Goal: Use online tool/utility: Utilize a website feature to perform a specific function

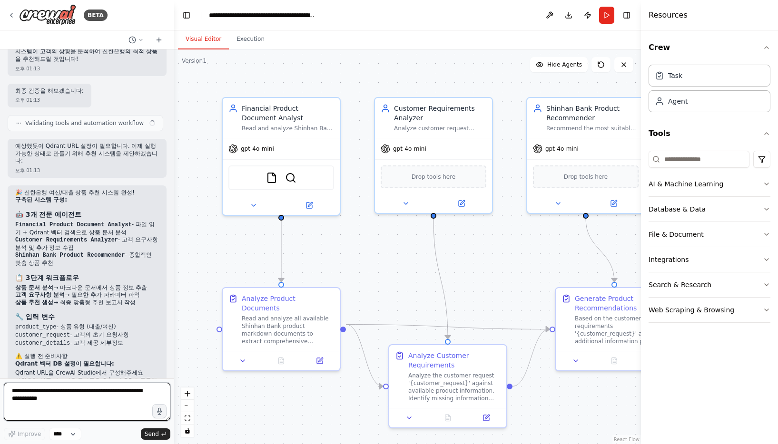
click at [72, 396] on textarea at bounding box center [87, 402] width 166 height 38
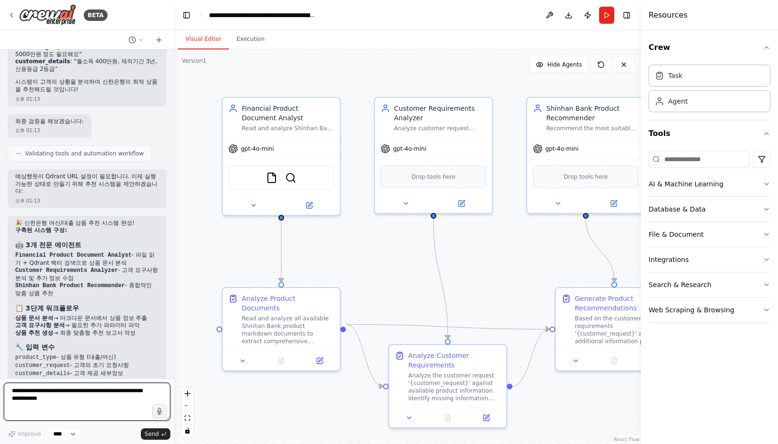
paste textarea "**********"
type textarea "**********"
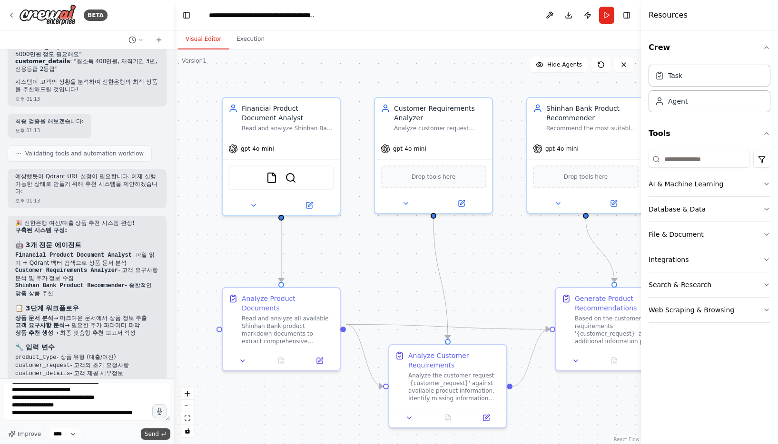
click at [152, 436] on span "Send" at bounding box center [152, 434] width 14 height 8
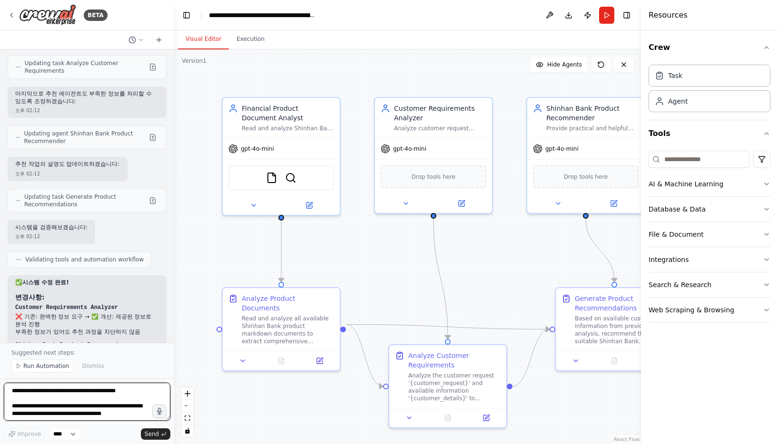
scroll to position [4838, 0]
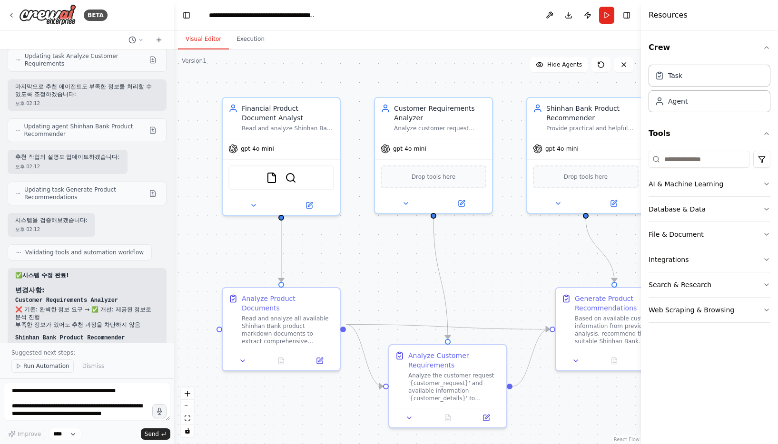
click at [45, 366] on span "Run Automation" at bounding box center [46, 366] width 46 height 8
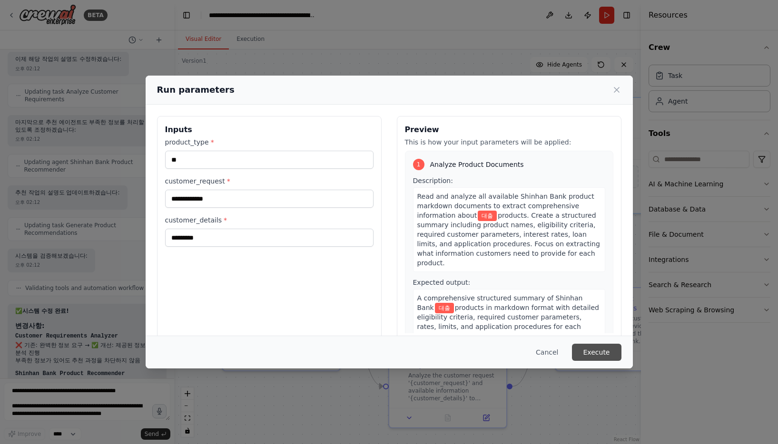
click at [606, 350] on button "Execute" at bounding box center [596, 352] width 49 height 17
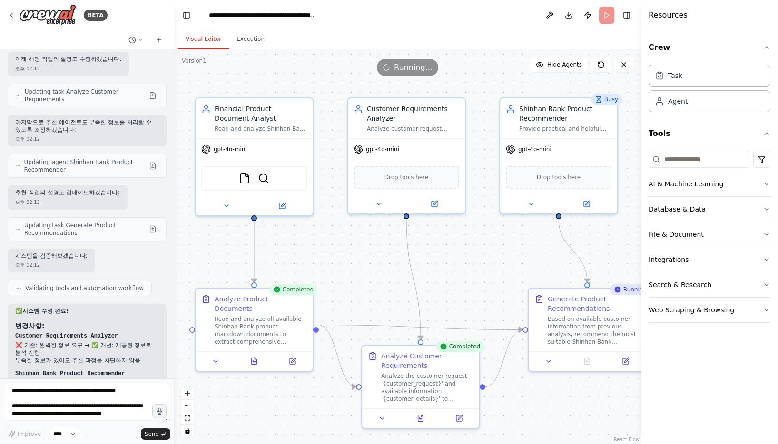
drag, startPoint x: 483, startPoint y: 273, endPoint x: 455, endPoint y: 273, distance: 28.1
click at [455, 273] on div ".deletable-edge-delete-btn { width: 20px; height: 20px; border: 0px solid #ffff…" at bounding box center [407, 246] width 467 height 395
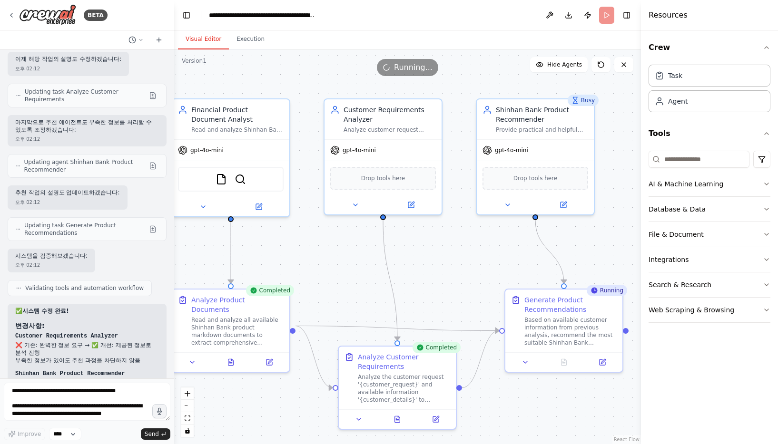
drag, startPoint x: 455, startPoint y: 273, endPoint x: 420, endPoint y: 273, distance: 34.7
click at [420, 273] on div ".deletable-edge-delete-btn { width: 20px; height: 20px; border: 0px solid #ffff…" at bounding box center [407, 246] width 467 height 395
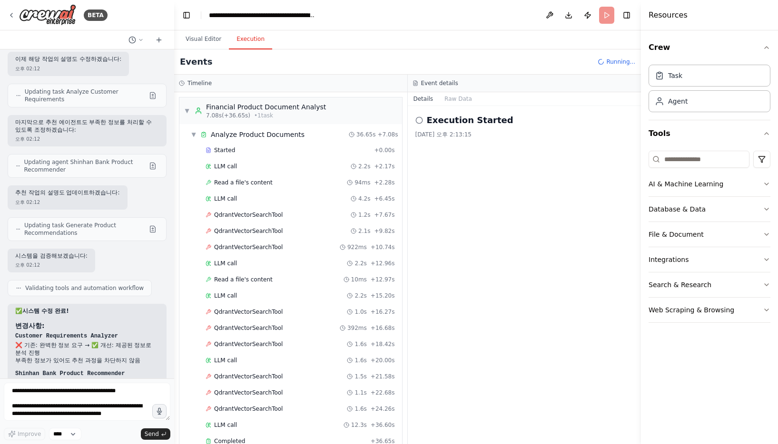
click at [254, 42] on button "Execution" at bounding box center [250, 39] width 43 height 20
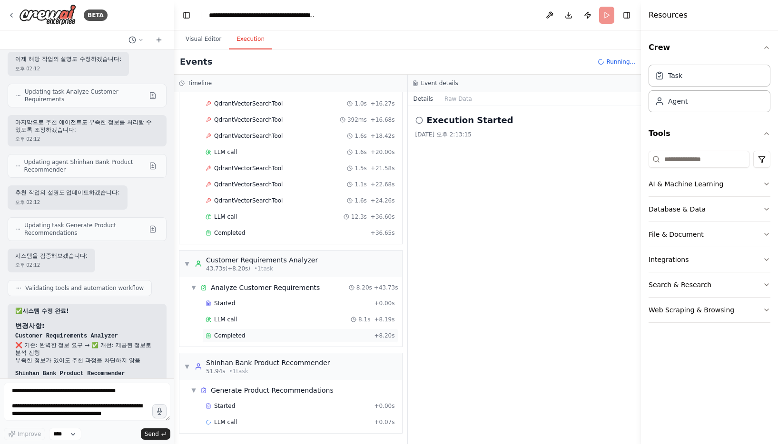
scroll to position [224, 0]
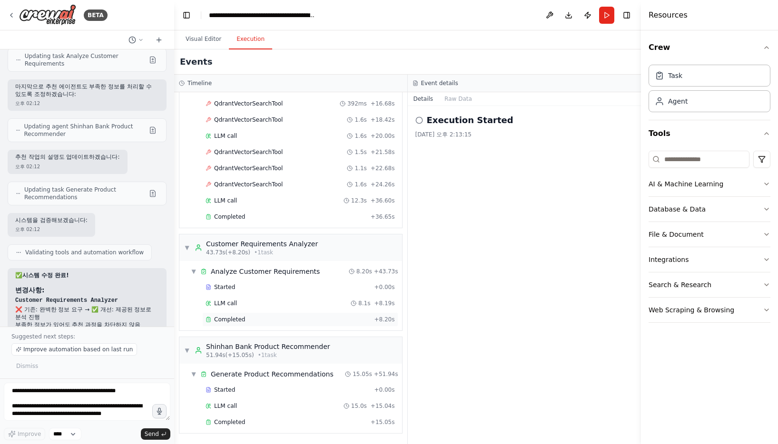
click at [279, 324] on div "Completed + 8.20s" at bounding box center [300, 319] width 196 height 14
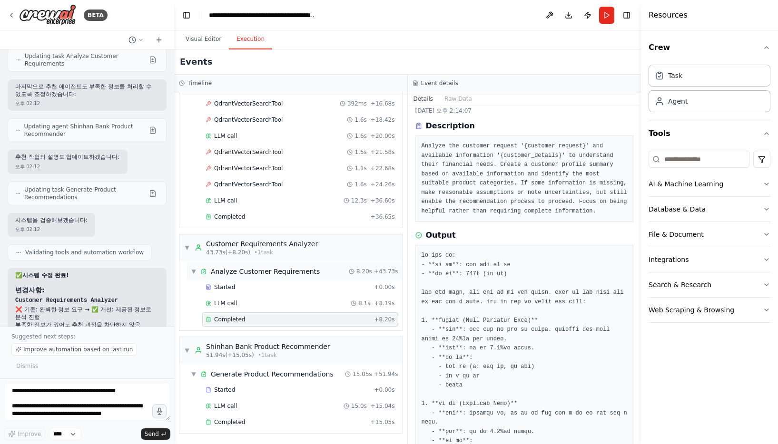
scroll to position [65, 0]
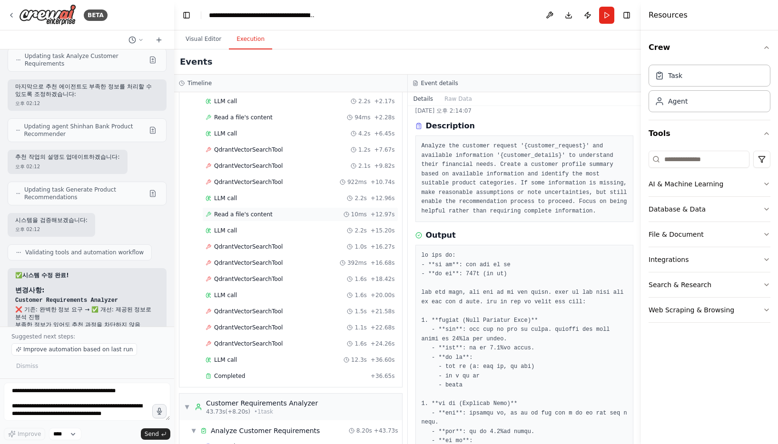
click at [263, 215] on span "Read a file's content" at bounding box center [243, 215] width 58 height 8
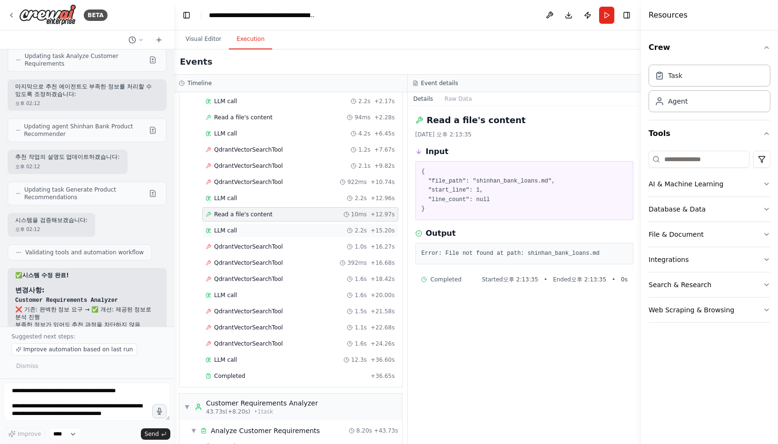
click at [262, 234] on div "LLM call 2.2s + 15.20s" at bounding box center [299, 231] width 189 height 8
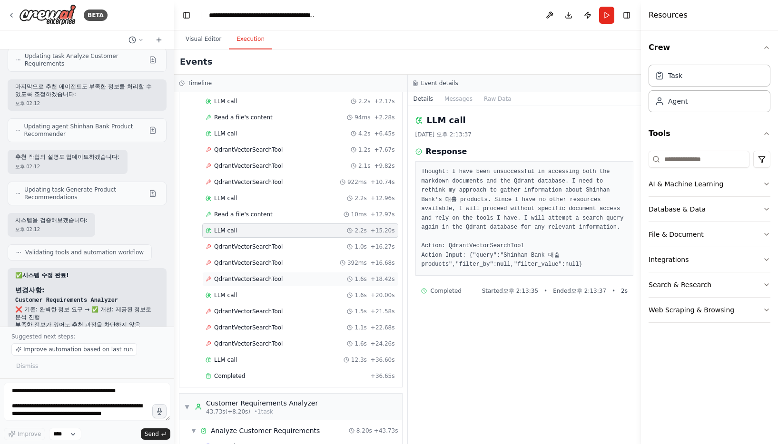
click at [265, 274] on div "QdrantVectorSearchTool 1.6s + 18.42s" at bounding box center [300, 279] width 196 height 14
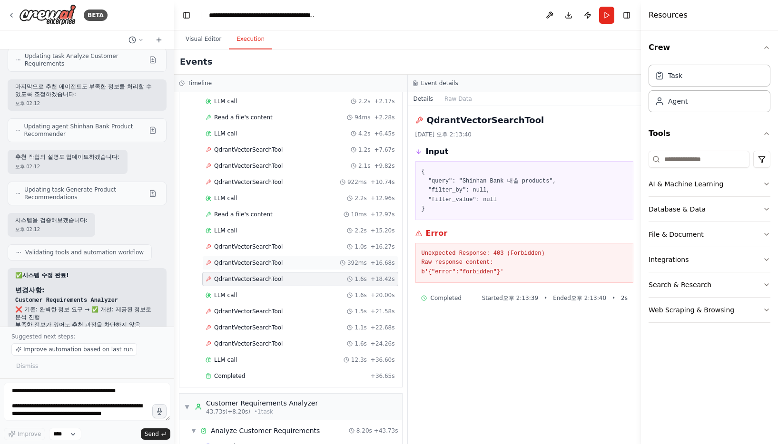
click at [268, 264] on span "QdrantVectorSearchTool" at bounding box center [248, 263] width 68 height 8
click at [268, 250] on span "QdrantVectorSearchTool" at bounding box center [248, 247] width 68 height 8
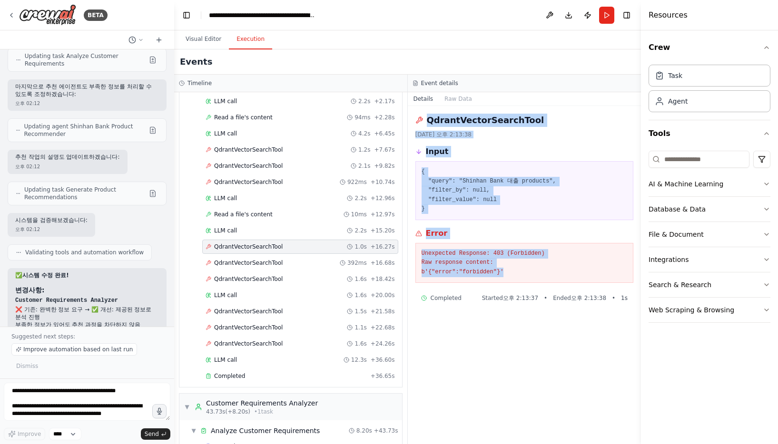
drag, startPoint x: 514, startPoint y: 275, endPoint x: 416, endPoint y: 118, distance: 184.7
click at [416, 118] on div "QdrantVectorSearchTool 2025. 9. 1. 오후 2:13:38 Input { "query": "Shinhan Bank 대출…" at bounding box center [524, 275] width 233 height 338
copy div "QdrantVectorSearchTool 2025. 9. 1. 오후 2:13:38 Input { "query": "Shinhan Bank 대출…"
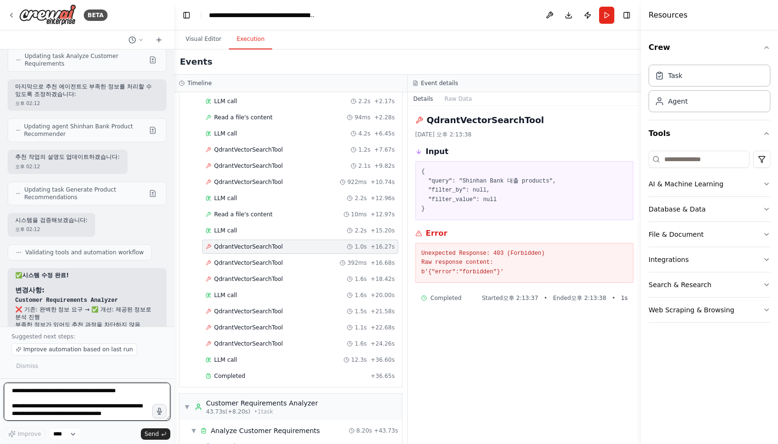
click at [72, 387] on textarea "**********" at bounding box center [87, 402] width 166 height 38
paste textarea "**********"
type textarea "**********"
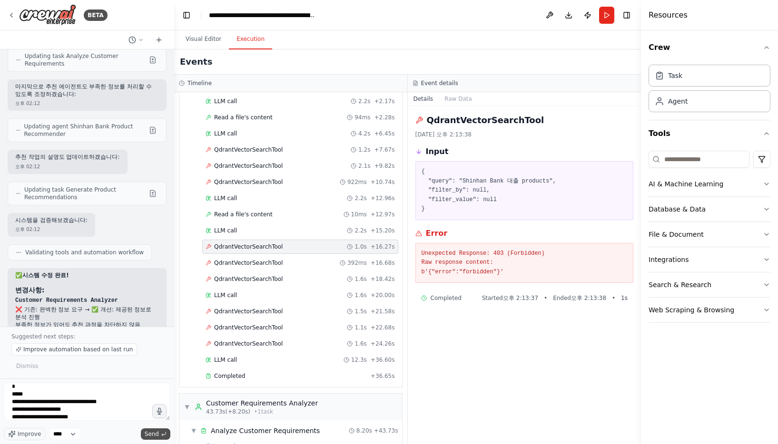
click at [157, 430] on span "Send" at bounding box center [152, 434] width 14 height 8
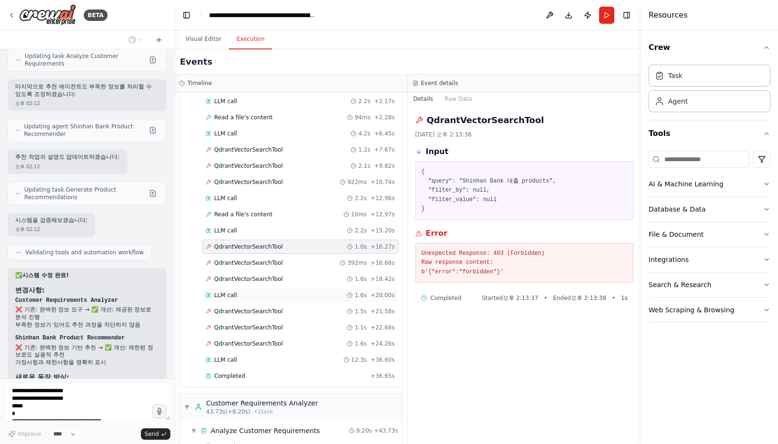
scroll to position [4889, 0]
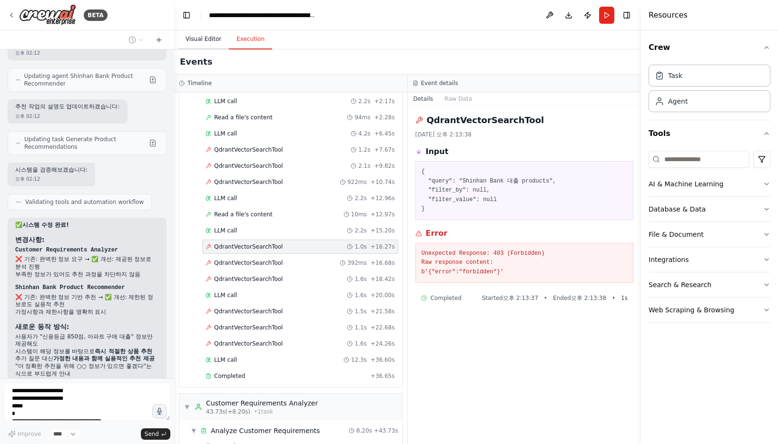
click at [201, 42] on button "Visual Editor" at bounding box center [203, 39] width 51 height 20
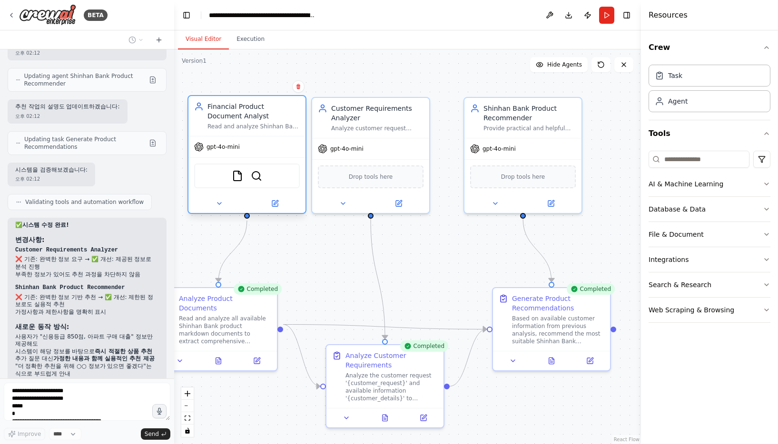
drag, startPoint x: 243, startPoint y: 142, endPoint x: 272, endPoint y: 145, distance: 29.7
click at [272, 145] on div "gpt-4o-mini" at bounding box center [246, 146] width 117 height 21
click at [257, 177] on img at bounding box center [256, 175] width 11 height 11
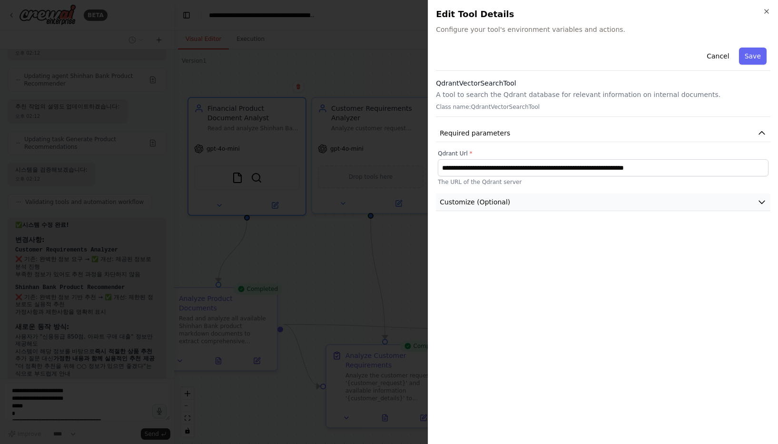
click at [493, 200] on span "Customize (Optional)" at bounding box center [474, 202] width 70 height 10
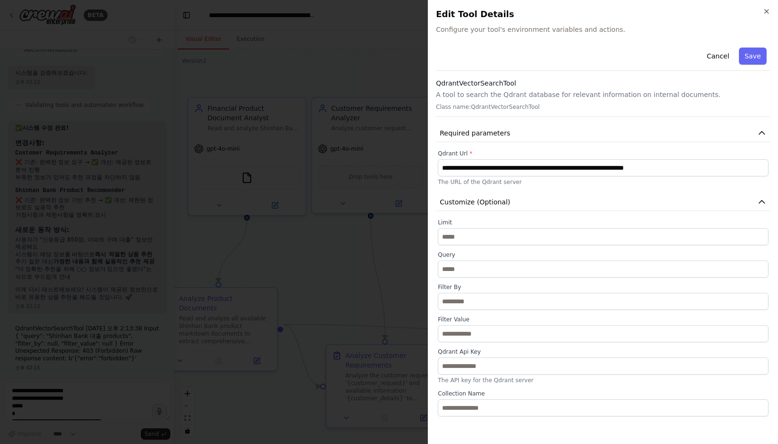
scroll to position [4993, 0]
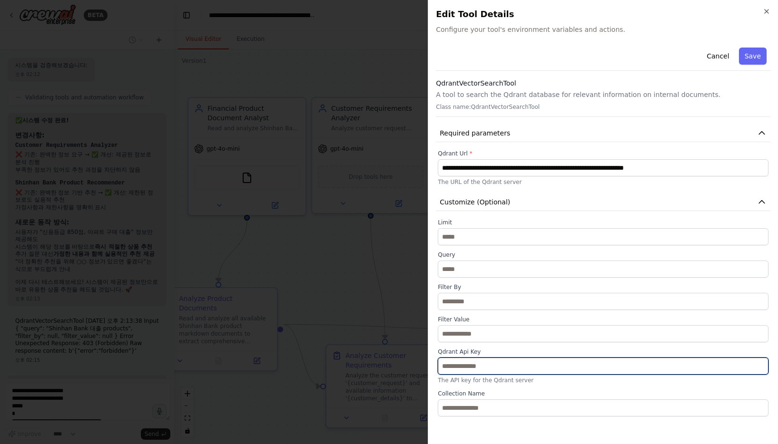
click at [482, 369] on input "text" at bounding box center [602, 366] width 330 height 17
paste input "**********"
type input "**********"
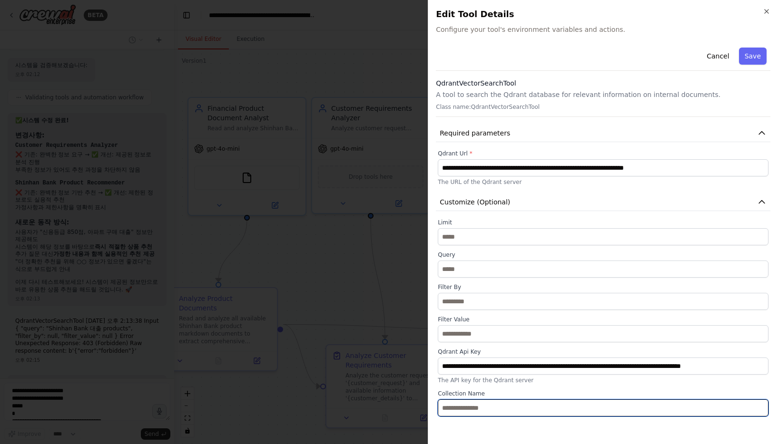
scroll to position [0, 0]
click at [498, 407] on input "text" at bounding box center [602, 407] width 330 height 17
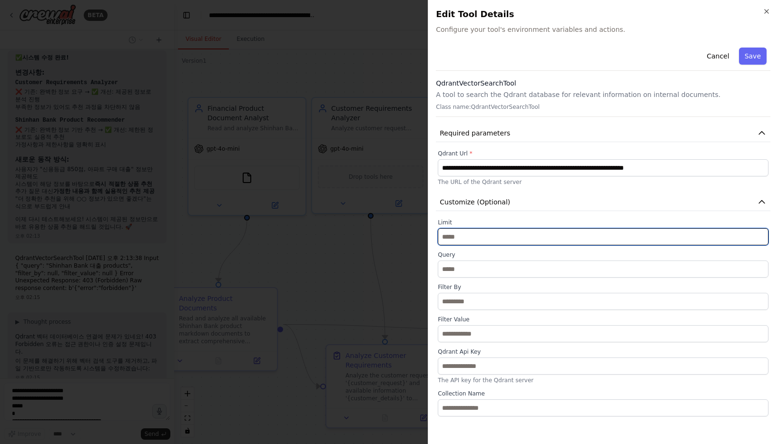
drag, startPoint x: 478, startPoint y: 239, endPoint x: 426, endPoint y: 230, distance: 52.6
click at [426, 230] on body "BETA Hello! I'm the CrewAI assistant. What kind of automation do you want to bu…" at bounding box center [389, 222] width 778 height 444
click at [761, 234] on input "*" at bounding box center [602, 236] width 330 height 17
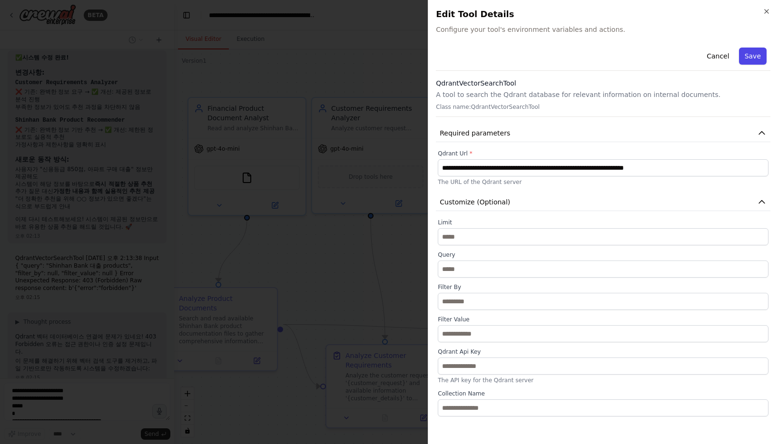
click at [747, 57] on button "Save" at bounding box center [753, 56] width 28 height 17
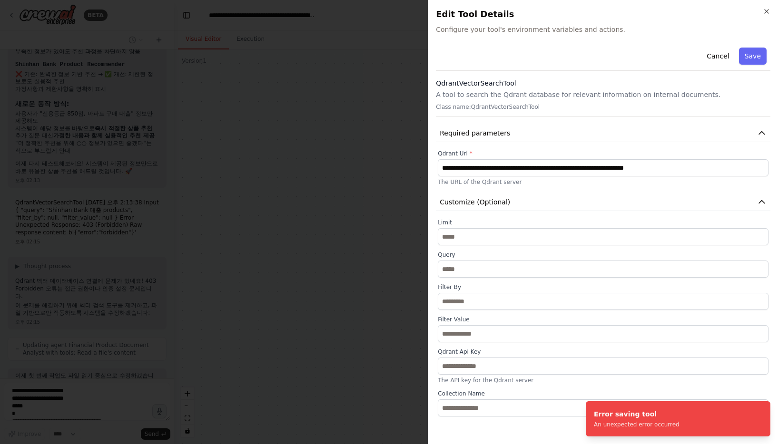
type input "*"
click at [752, 54] on button "Save" at bounding box center [753, 56] width 28 height 17
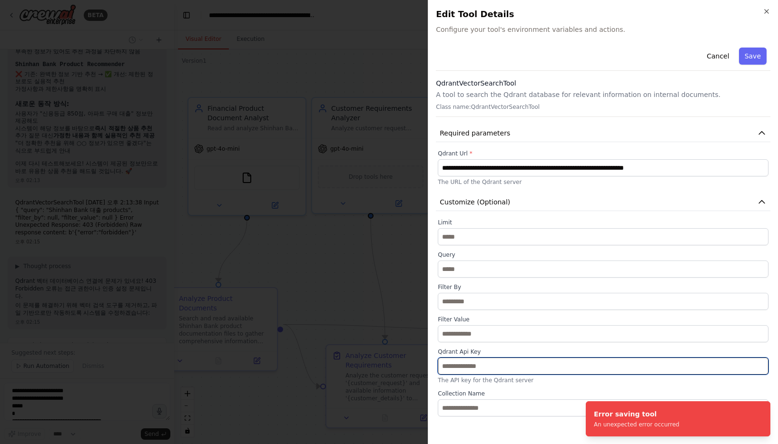
click at [493, 369] on input "text" at bounding box center [602, 366] width 330 height 17
paste input "**********"
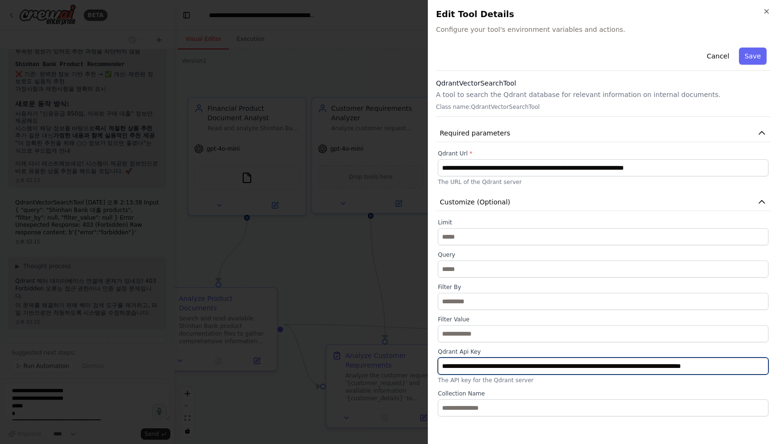
scroll to position [0, 35]
type input "**********"
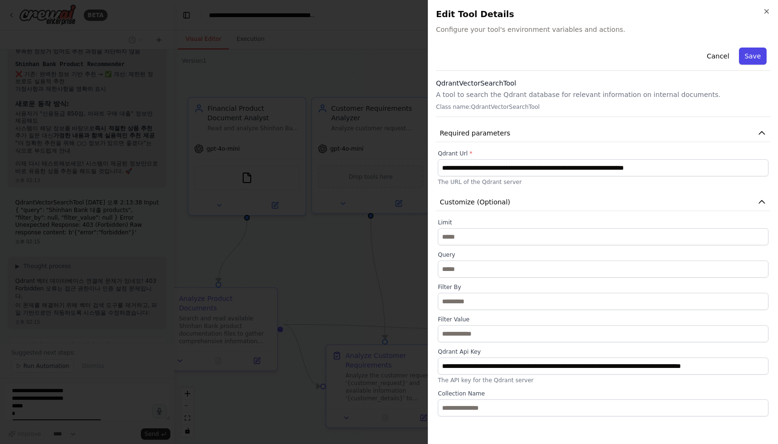
scroll to position [0, 0]
click at [749, 50] on button "Save" at bounding box center [753, 56] width 28 height 17
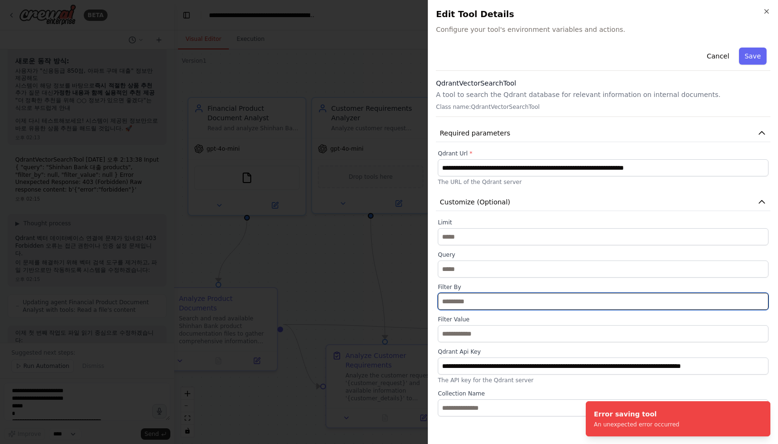
click at [474, 305] on input "text" at bounding box center [602, 301] width 330 height 17
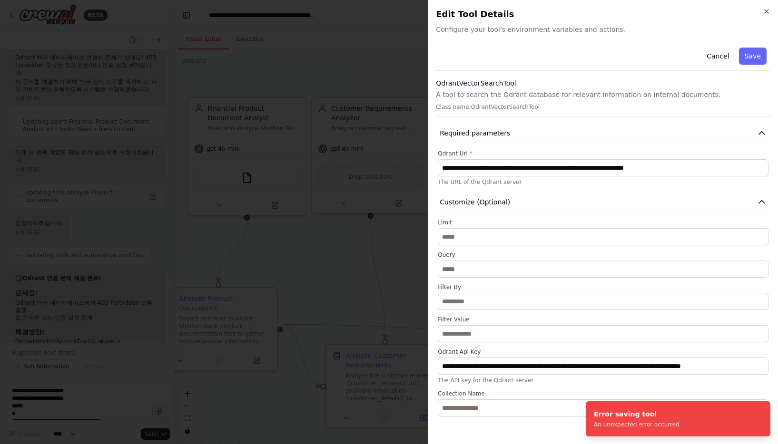
click at [765, 6] on div "**********" at bounding box center [603, 222] width 350 height 444
click at [765, 8] on icon "button" at bounding box center [766, 12] width 8 height 8
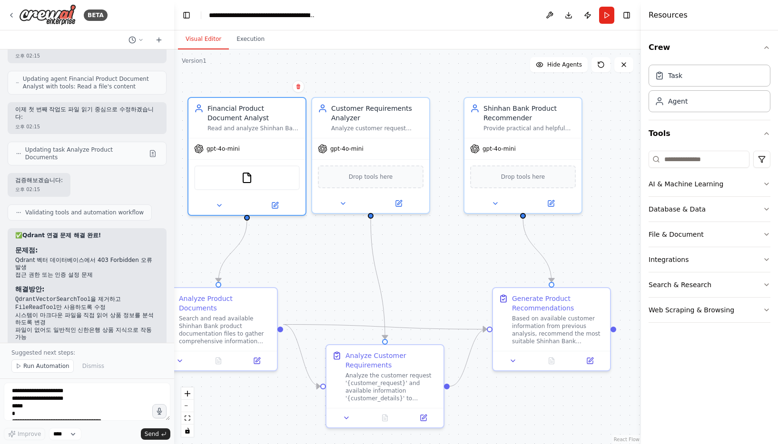
scroll to position [5387, 0]
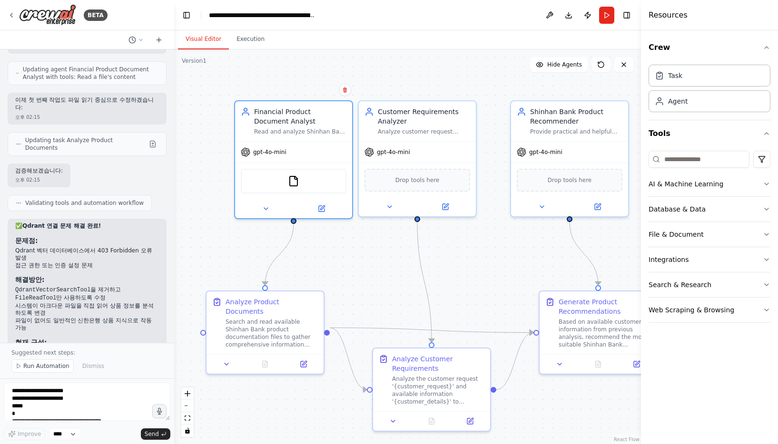
drag, startPoint x: 281, startPoint y: 246, endPoint x: 327, endPoint y: 249, distance: 46.7
click at [327, 249] on div ".deletable-edge-delete-btn { width: 20px; height: 20px; border: 0px solid #ffff…" at bounding box center [407, 246] width 467 height 395
click at [295, 181] on img at bounding box center [293, 179] width 11 height 11
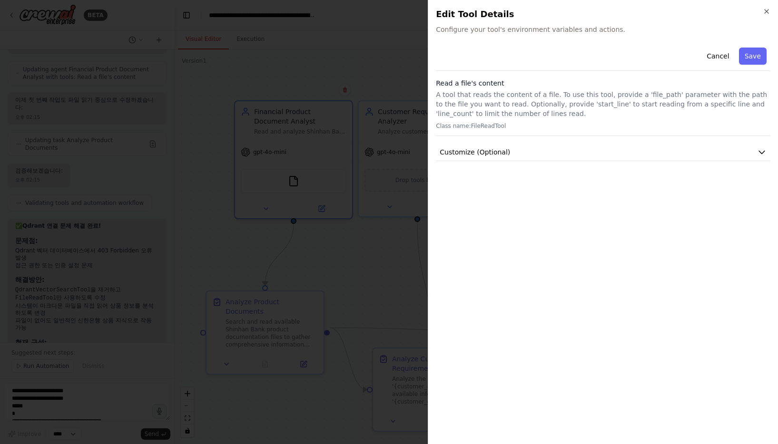
click at [771, 11] on div "Close Edit Tool Details Configure your tool's environment variables and actions…" at bounding box center [603, 222] width 350 height 444
click at [768, 10] on icon "button" at bounding box center [766, 12] width 4 height 4
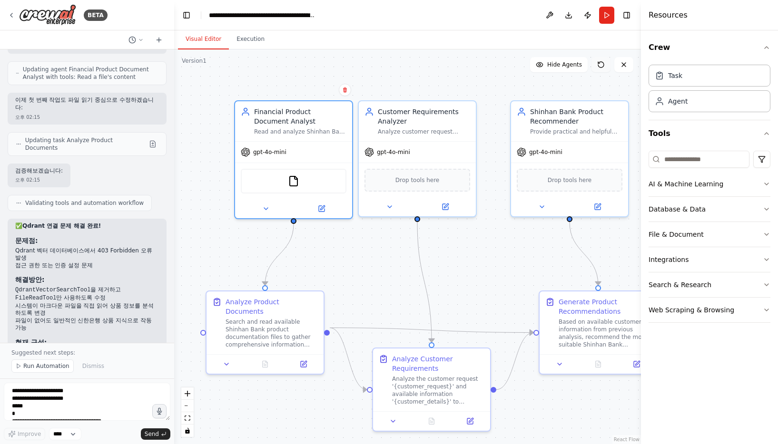
click at [603, 71] on button at bounding box center [600, 64] width 19 height 15
click at [601, 66] on icon at bounding box center [601, 65] width 8 height 8
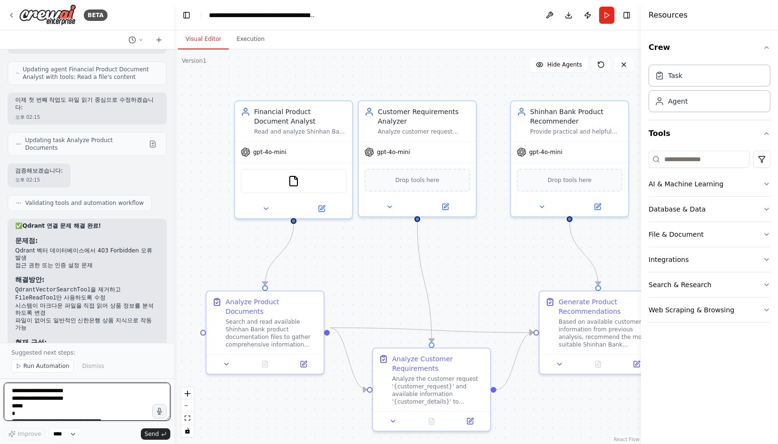
click at [58, 398] on textarea "**********" at bounding box center [87, 402] width 166 height 38
type textarea "*"
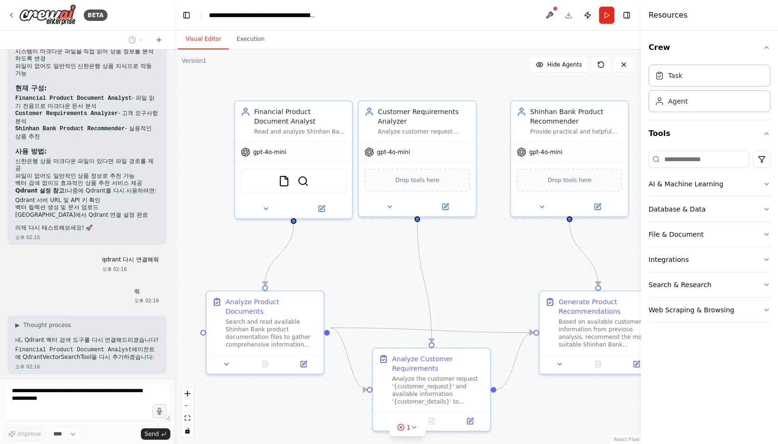
scroll to position [5649, 0]
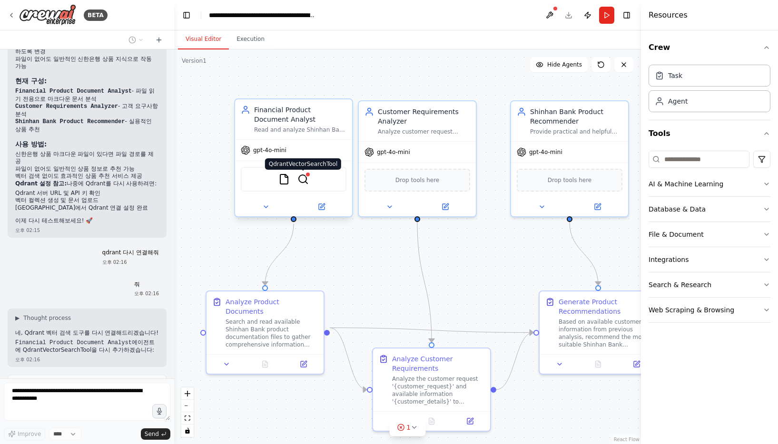
click at [306, 184] on img at bounding box center [302, 179] width 11 height 11
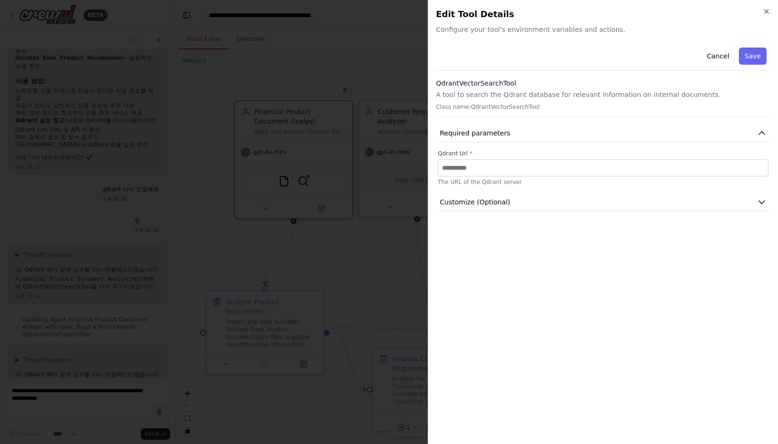
scroll to position [5719, 0]
click at [278, 253] on div at bounding box center [389, 222] width 778 height 444
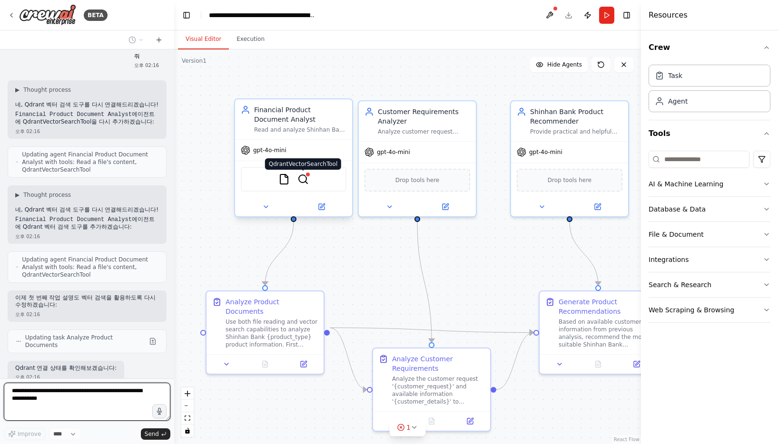
scroll to position [5884, 0]
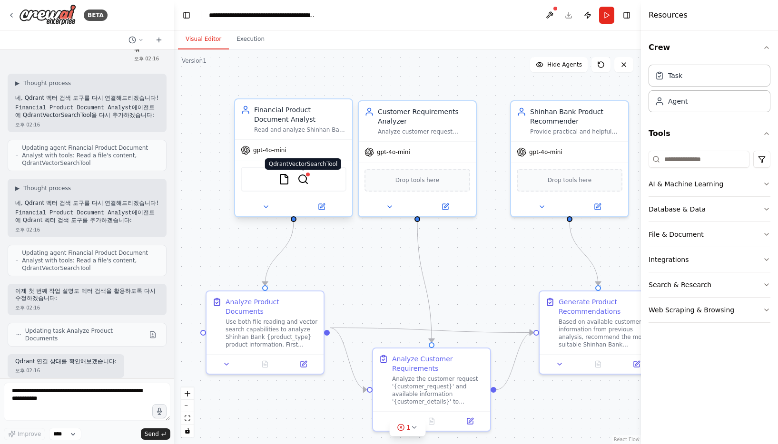
click at [306, 182] on img at bounding box center [302, 179] width 11 height 11
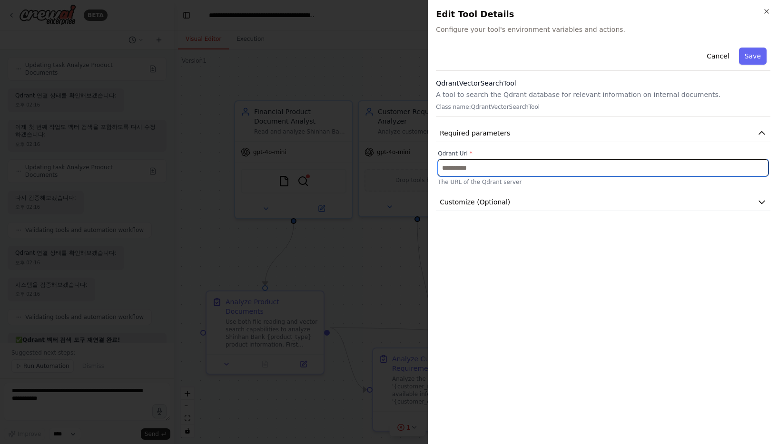
click at [489, 163] on input "text" at bounding box center [602, 167] width 330 height 17
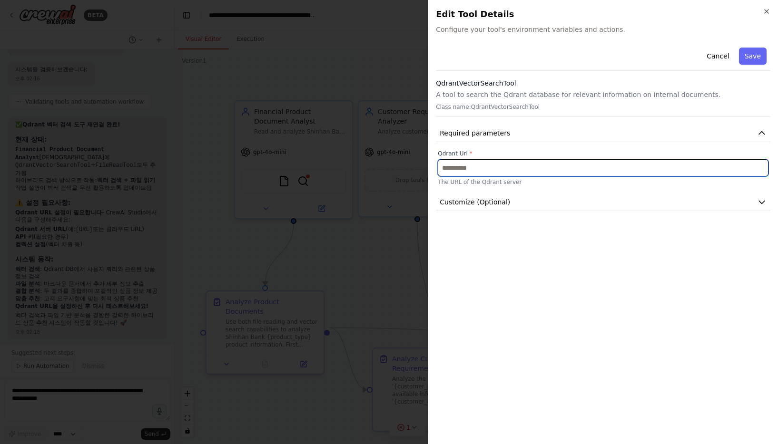
paste input "**********"
type input "**********"
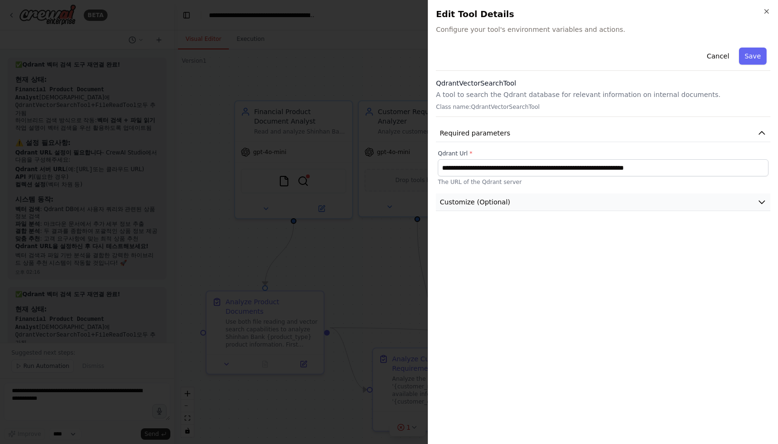
click at [519, 202] on button "Customize (Optional)" at bounding box center [603, 203] width 334 height 18
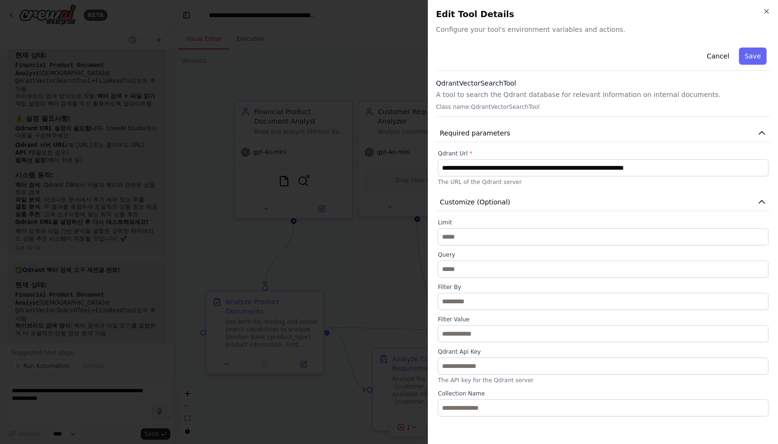
scroll to position [6456, 0]
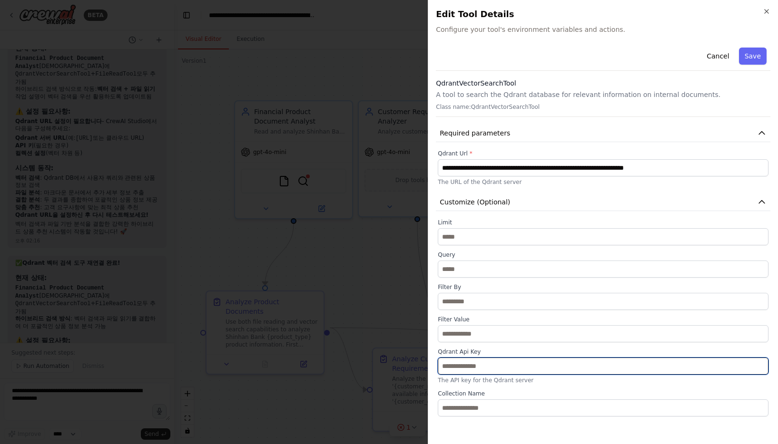
click at [481, 368] on input "text" at bounding box center [602, 366] width 330 height 17
paste input "**********"
type input "**********"
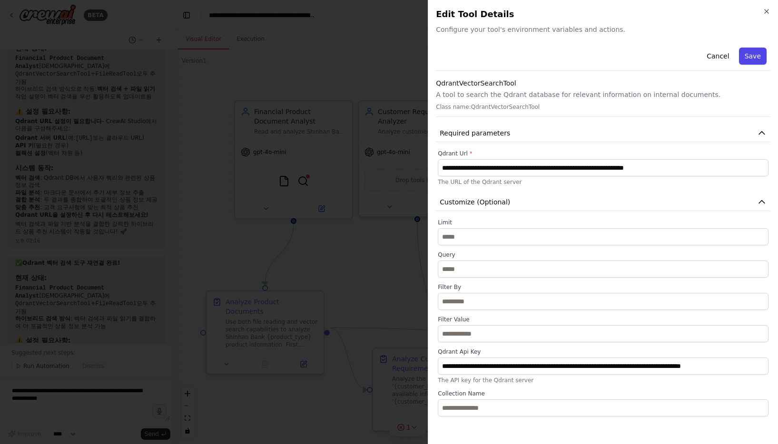
scroll to position [0, 0]
click at [749, 60] on button "Save" at bounding box center [753, 56] width 28 height 17
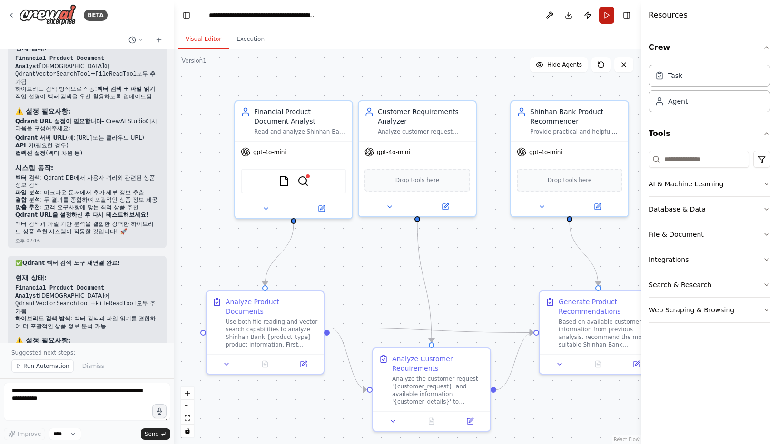
click at [611, 13] on button "Run" at bounding box center [606, 15] width 15 height 17
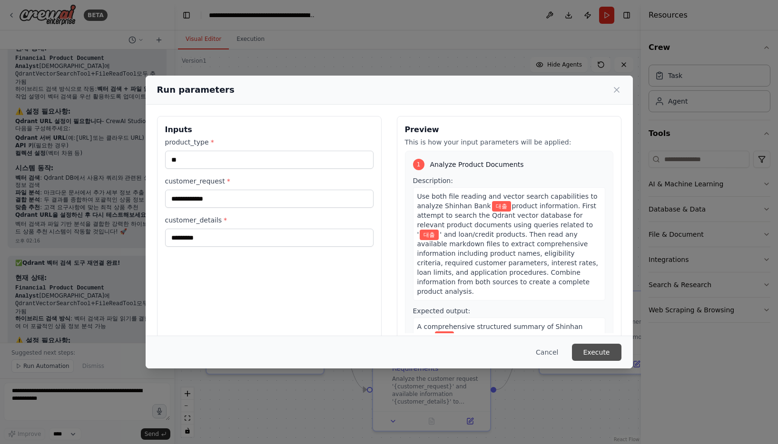
click at [607, 353] on button "Execute" at bounding box center [596, 352] width 49 height 17
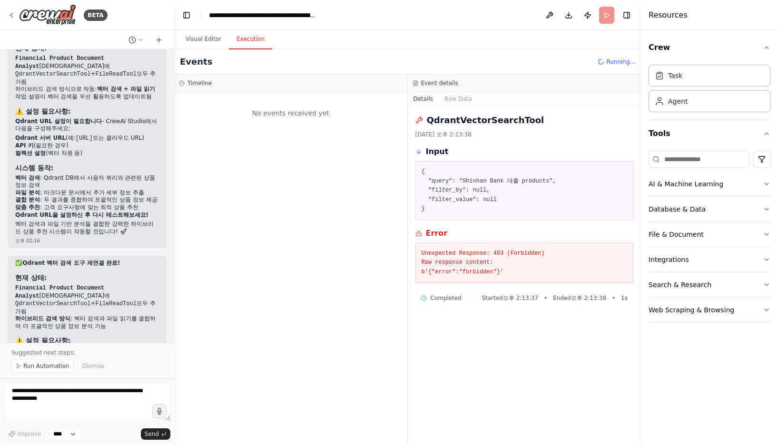
click at [256, 42] on button "Execution" at bounding box center [250, 39] width 43 height 20
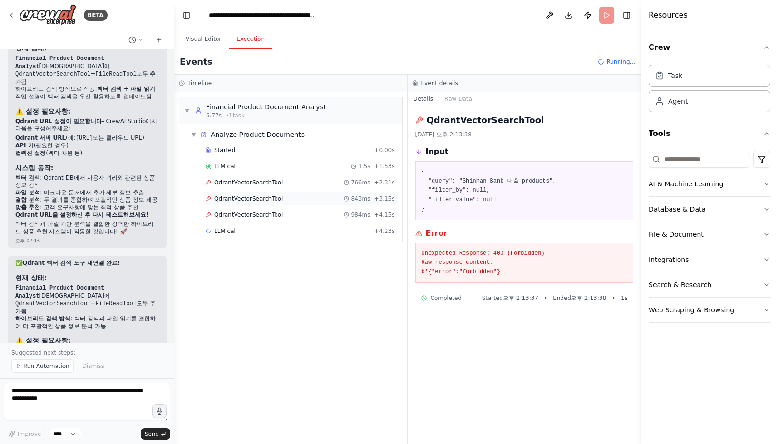
click at [256, 192] on div "QdrantVectorSearchTool 843ms + 3.15s" at bounding box center [300, 199] width 196 height 14
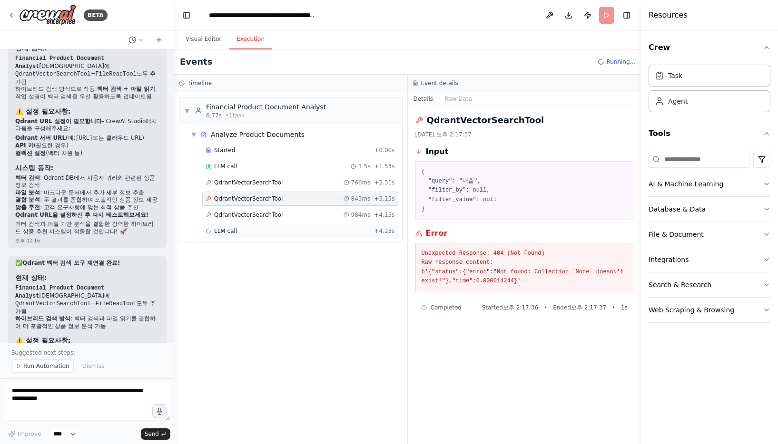
click at [251, 233] on div "LLM call + 4.23s" at bounding box center [299, 231] width 189 height 8
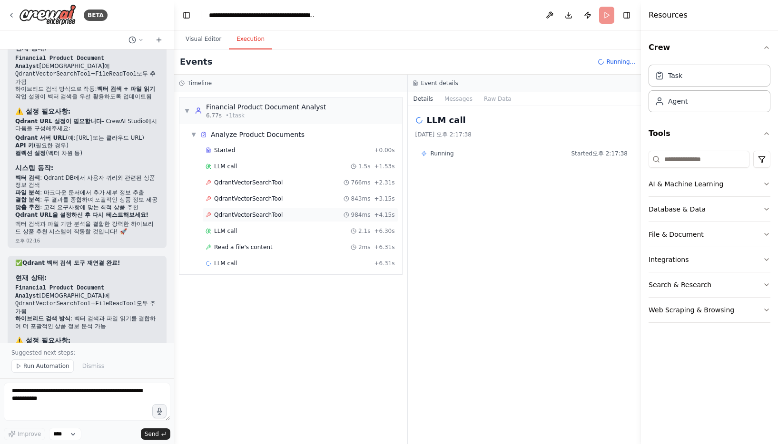
click at [266, 209] on div "QdrantVectorSearchTool 984ms + 4.15s" at bounding box center [300, 215] width 196 height 14
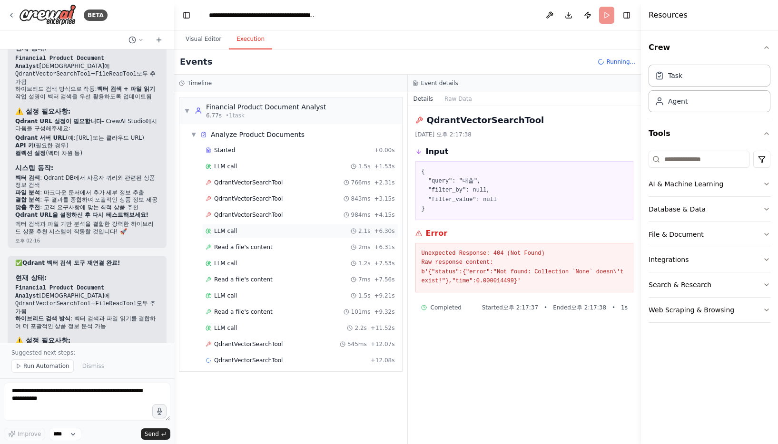
click at [254, 233] on div "LLM call 2.1s + 6.30s" at bounding box center [299, 231] width 189 height 8
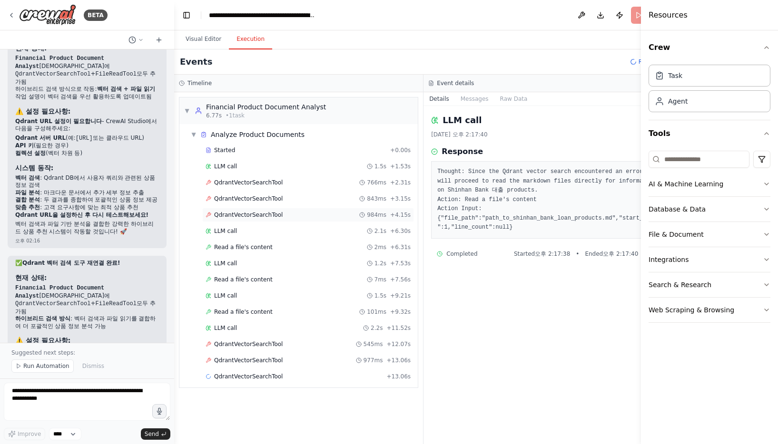
click at [261, 214] on span "QdrantVectorSearchTool" at bounding box center [248, 215] width 68 height 8
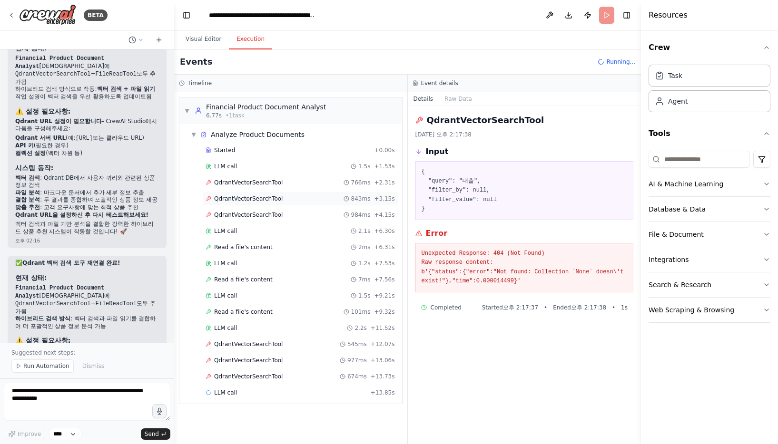
click at [265, 201] on span "QdrantVectorSearchTool" at bounding box center [248, 199] width 68 height 8
click at [267, 182] on span "QdrantVectorSearchTool" at bounding box center [248, 183] width 68 height 8
click at [264, 200] on span "QdrantVectorSearchTool" at bounding box center [248, 199] width 68 height 8
click at [259, 212] on span "QdrantVectorSearchTool" at bounding box center [248, 215] width 68 height 8
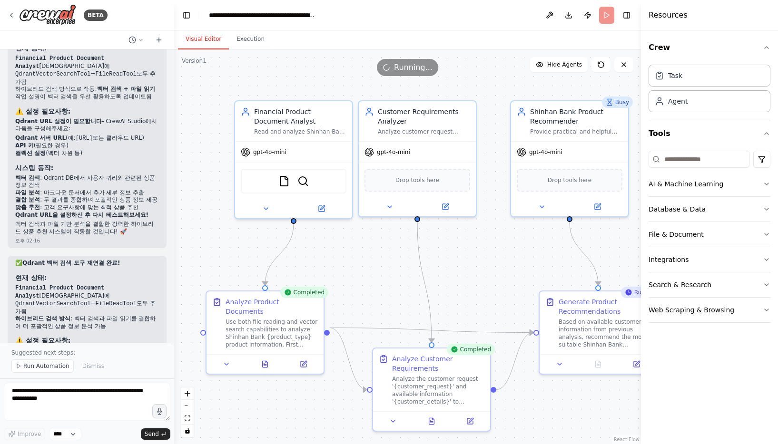
click at [210, 34] on button "Visual Editor" at bounding box center [203, 39] width 51 height 20
click at [304, 183] on img at bounding box center [302, 179] width 11 height 11
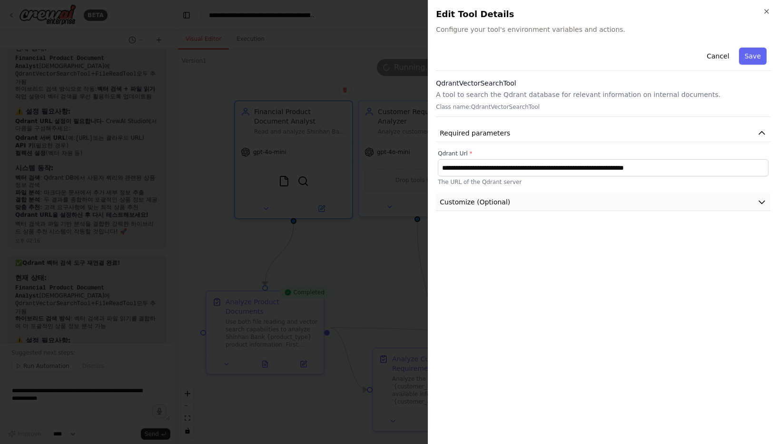
click at [502, 206] on span "Customize (Optional)" at bounding box center [474, 202] width 70 height 10
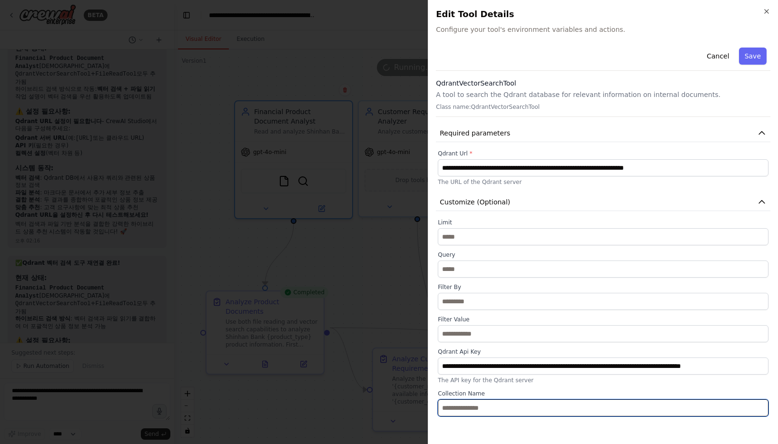
click at [483, 409] on input "text" at bounding box center [602, 407] width 330 height 17
paste input "**********"
type input "**********"
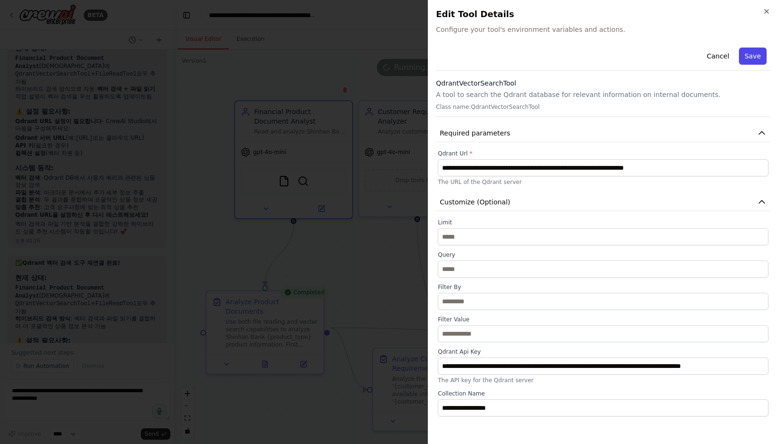
click at [759, 53] on button "Save" at bounding box center [753, 56] width 28 height 17
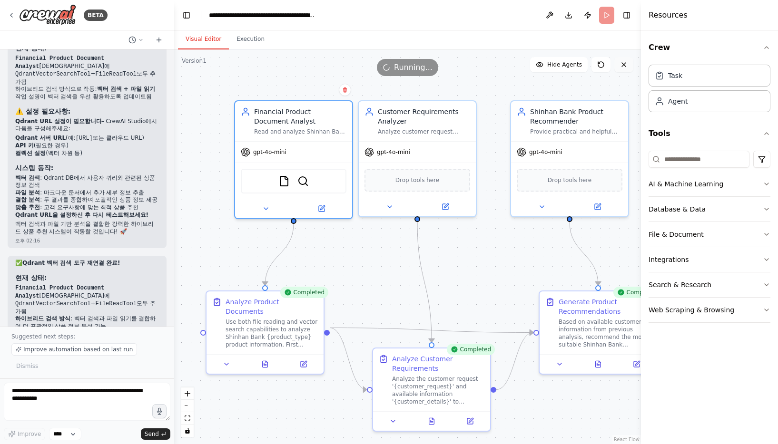
click at [622, 67] on icon at bounding box center [624, 65] width 8 height 8
click at [603, 11] on button "Run" at bounding box center [606, 15] width 15 height 17
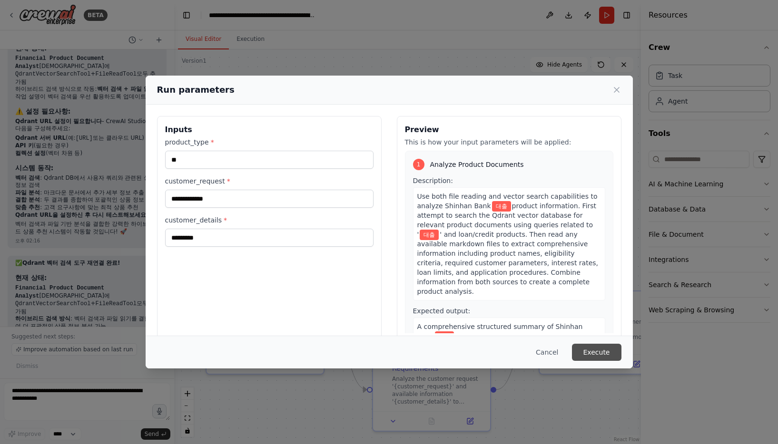
click at [593, 352] on button "Execute" at bounding box center [596, 352] width 49 height 17
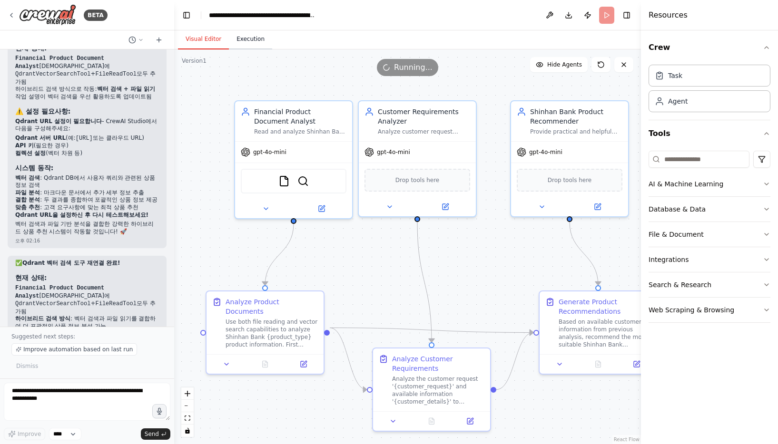
click at [244, 38] on button "Execution" at bounding box center [250, 39] width 43 height 20
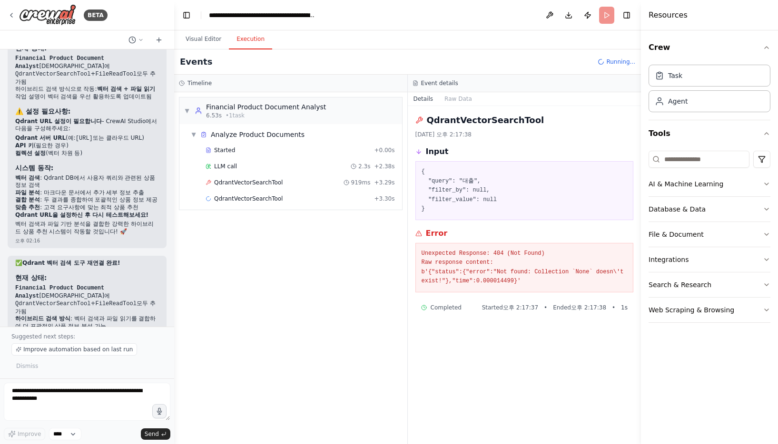
click at [248, 182] on span "QdrantVectorSearchTool" at bounding box center [248, 183] width 68 height 8
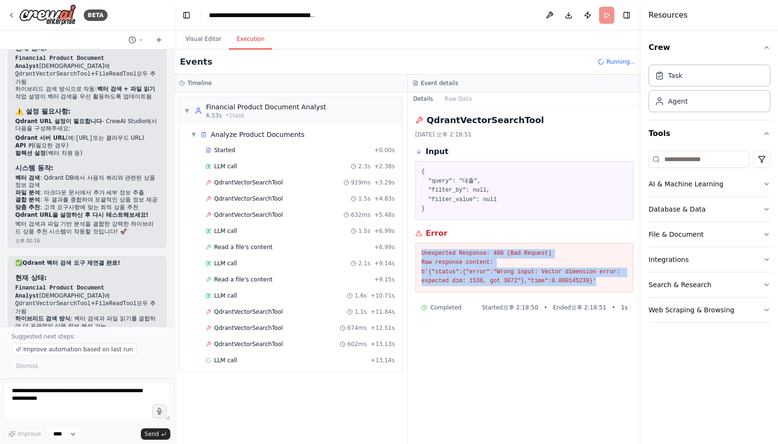
drag, startPoint x: 613, startPoint y: 284, endPoint x: 422, endPoint y: 256, distance: 193.7
click at [422, 256] on pre "Unexpected Response: 400 (Bad Request) Raw response content: b'{"status":{"erro…" at bounding box center [524, 267] width 206 height 37
copy pre "Unexpected Response: 400 (Bad Request) Raw response content: b'{"status":{"erro…"
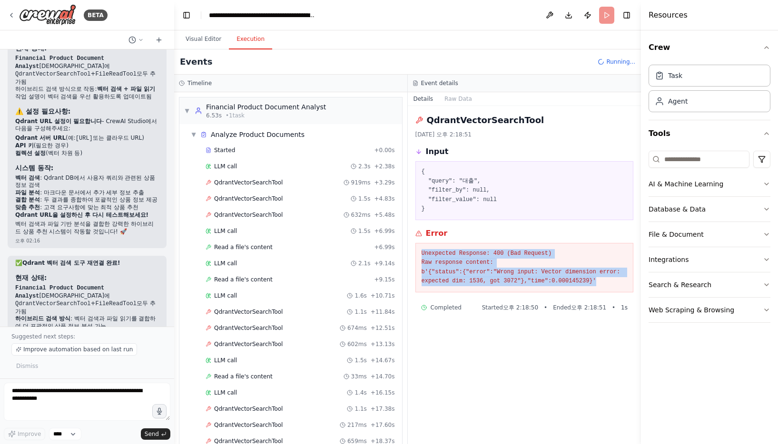
click at [536, 277] on pre "Unexpected Response: 400 (Bad Request) Raw response content: b'{"status":{"erro…" at bounding box center [524, 267] width 206 height 37
drag, startPoint x: 601, startPoint y: 280, endPoint x: 415, endPoint y: 254, distance: 187.6
click at [415, 254] on div "Unexpected Response: 400 (Bad Request) Raw response content: b'{"status":{"erro…" at bounding box center [524, 267] width 218 height 49
copy pre "Unexpected Response: 400 (Bad Request) Raw response content: b'{"status":{"erro…"
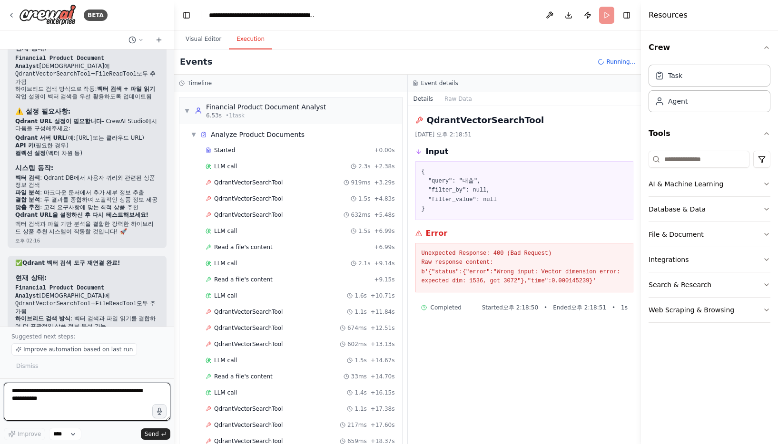
click at [63, 392] on textarea at bounding box center [87, 402] width 166 height 38
paste textarea "**********"
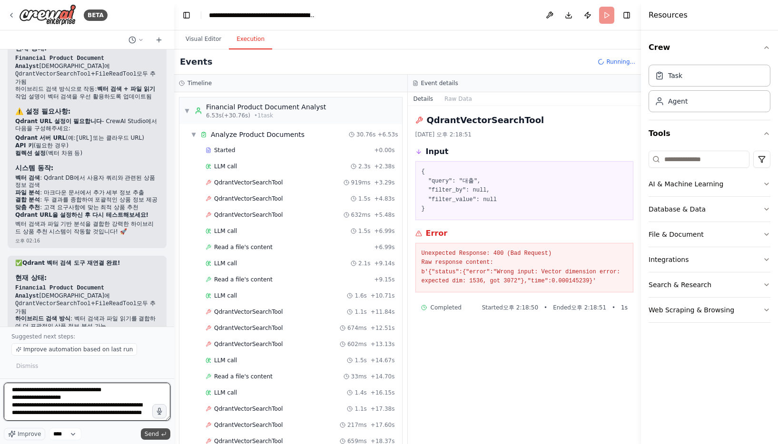
type textarea "**********"
click at [156, 431] on span "Send" at bounding box center [152, 434] width 14 height 8
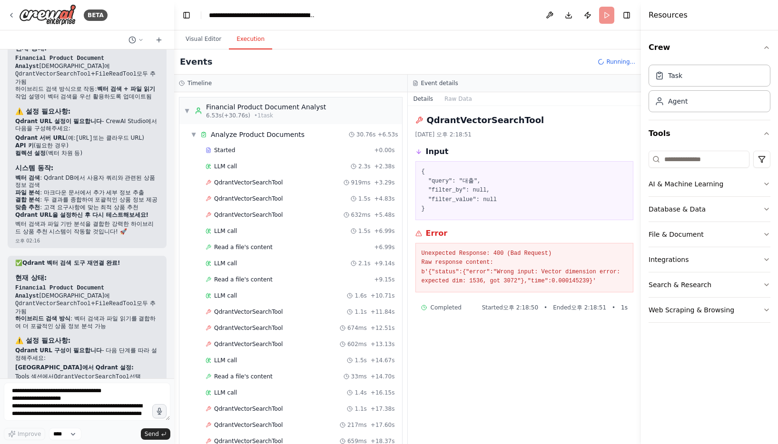
scroll to position [6500, 0]
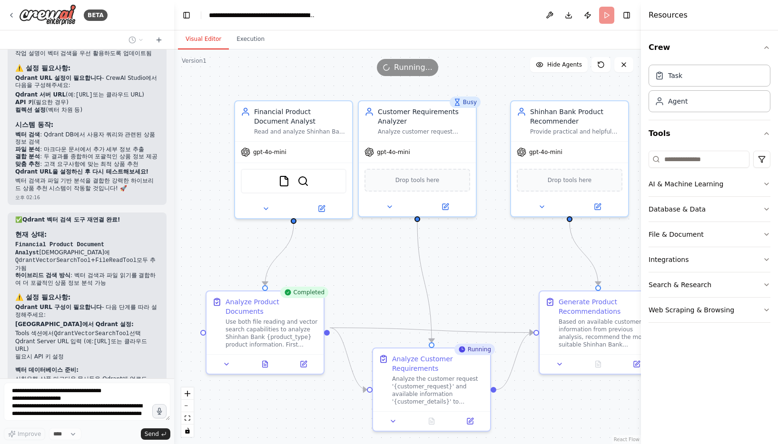
click at [202, 36] on button "Visual Editor" at bounding box center [203, 39] width 51 height 20
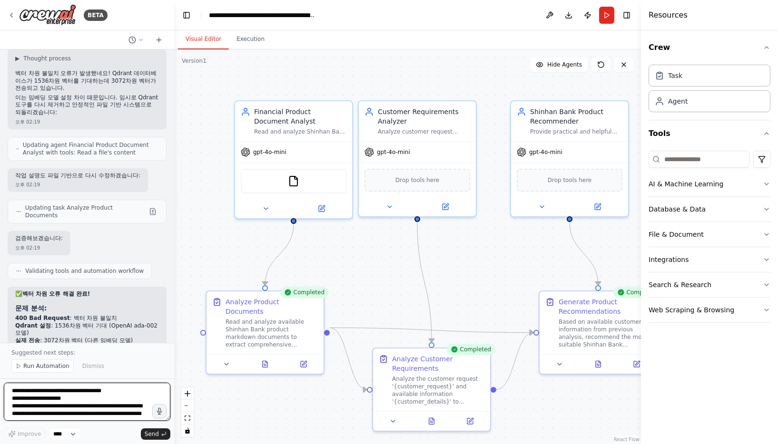
scroll to position [6996, 0]
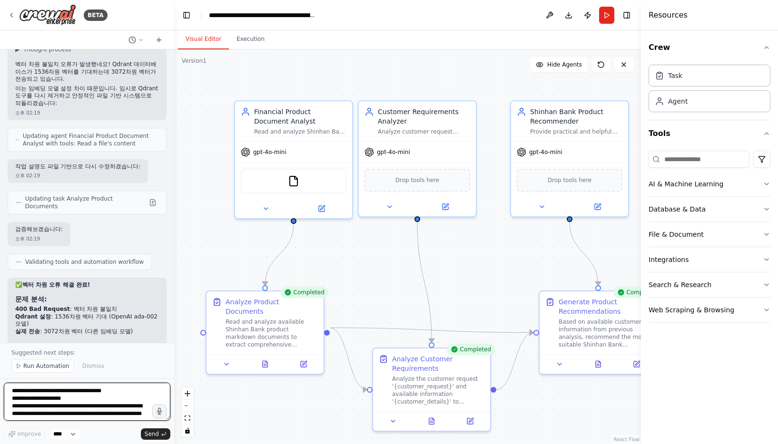
click at [53, 403] on textarea "**********" at bounding box center [87, 402] width 166 height 38
type textarea "*"
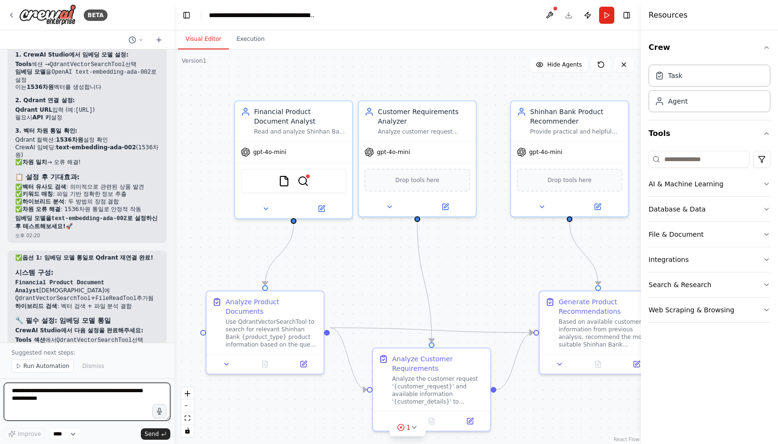
scroll to position [8093, 0]
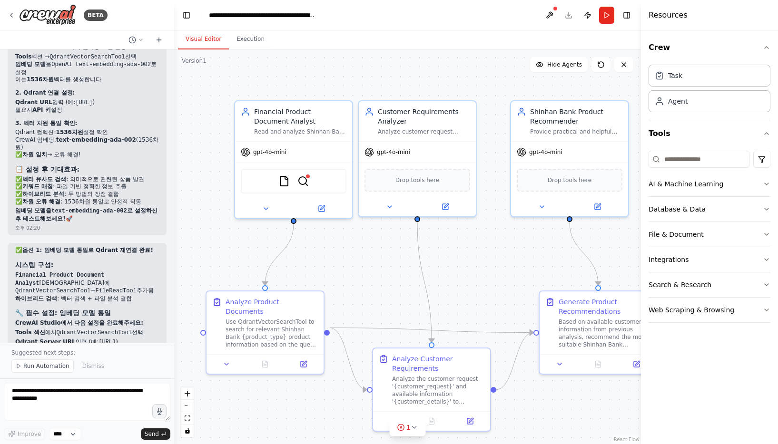
click at [566, 18] on header "**********" at bounding box center [407, 15] width 467 height 30
click at [529, 49] on div ".deletable-edge-delete-btn { width: 20px; height: 20px; border: 0px solid #ffff…" at bounding box center [407, 246] width 467 height 395
click at [547, 13] on button at bounding box center [549, 15] width 15 height 17
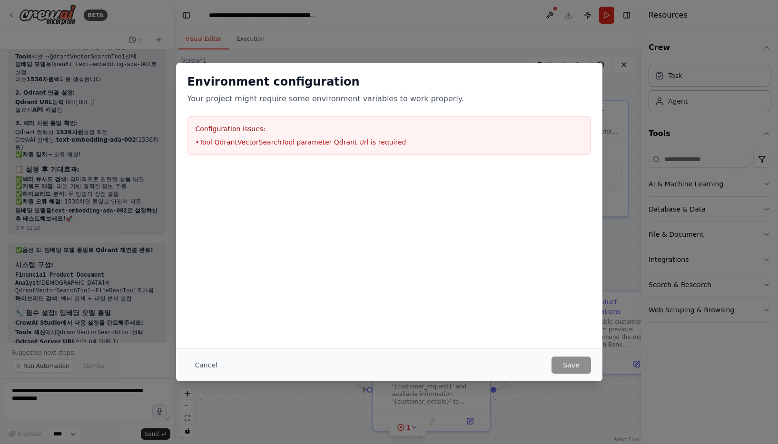
click at [572, 356] on div "Cancel Save" at bounding box center [389, 365] width 426 height 33
click at [192, 366] on button "Cancel" at bounding box center [206, 365] width 38 height 17
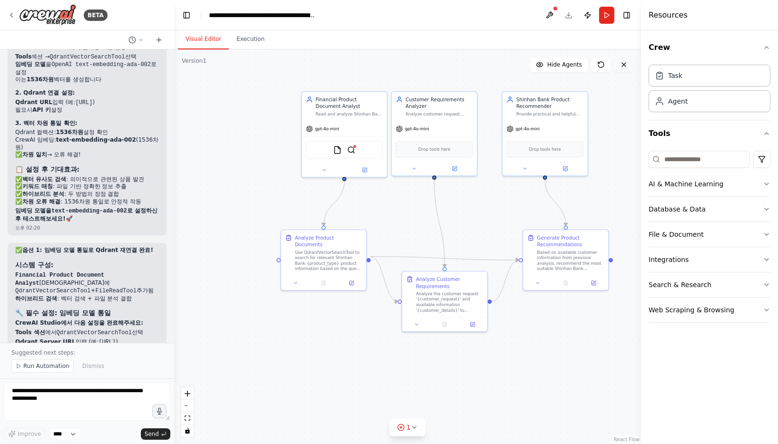
click at [627, 64] on button at bounding box center [623, 64] width 19 height 15
click at [627, 70] on button at bounding box center [623, 64] width 19 height 15
click at [625, 66] on icon at bounding box center [624, 65] width 8 height 8
click at [625, 64] on icon at bounding box center [624, 65] width 8 height 8
click at [407, 428] on span "1" at bounding box center [408, 428] width 4 height 10
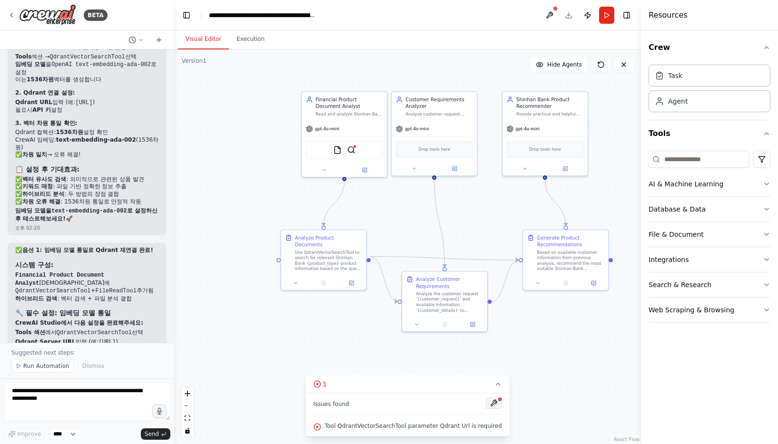
click at [488, 407] on button at bounding box center [494, 403] width 16 height 11
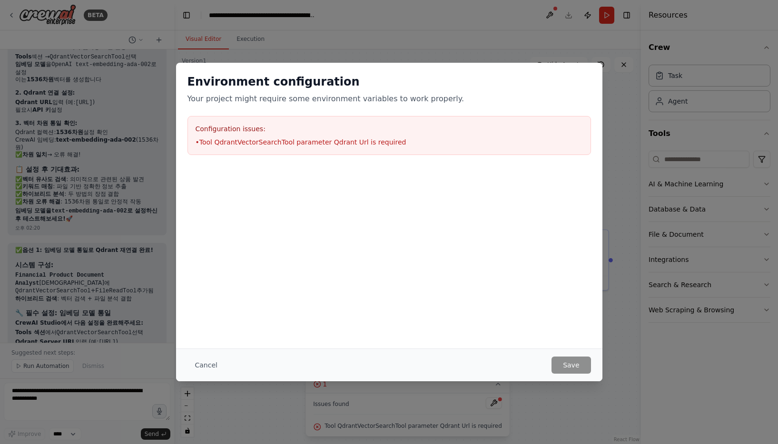
click at [212, 367] on button "Cancel" at bounding box center [206, 365] width 38 height 17
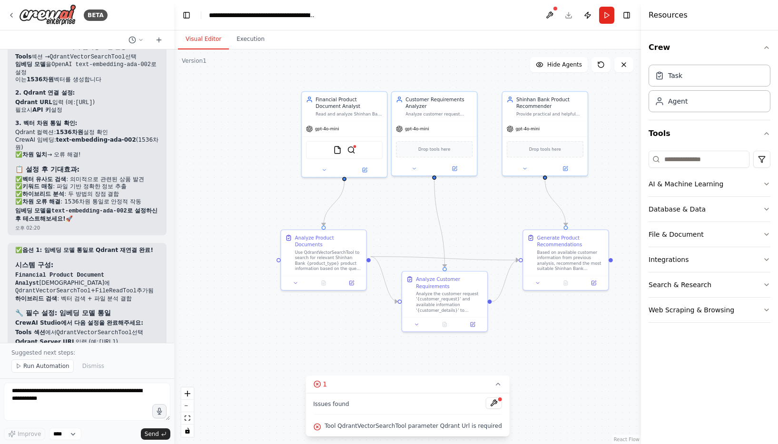
click at [265, 383] on div ".deletable-edge-delete-btn { width: 20px; height: 20px; border: 0px solid #ffff…" at bounding box center [407, 246] width 467 height 395
click at [588, 16] on button "Publish" at bounding box center [587, 15] width 15 height 17
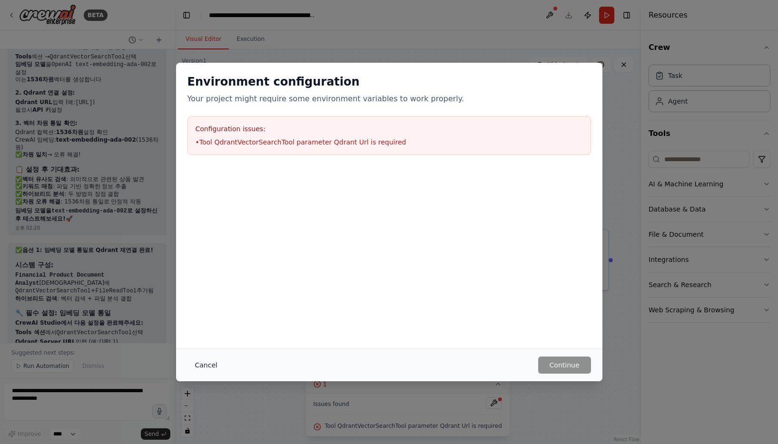
click at [211, 367] on button "Cancel" at bounding box center [206, 365] width 38 height 17
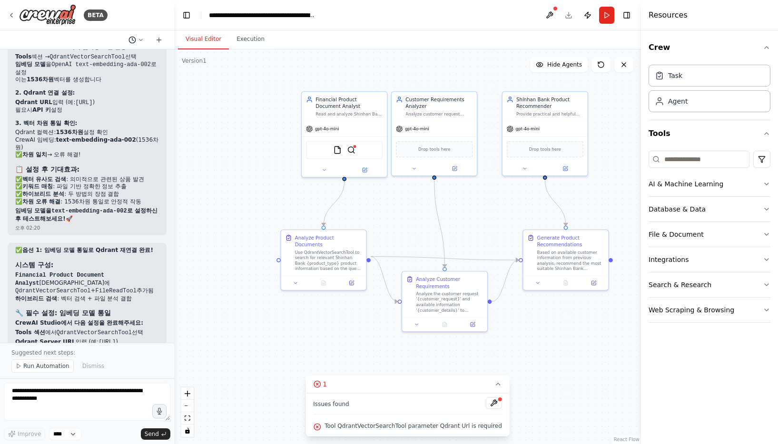
click at [129, 39] on circle at bounding box center [132, 40] width 6 height 6
click at [129, 39] on div at bounding box center [87, 222] width 174 height 444
click at [351, 150] on img at bounding box center [351, 149] width 8 height 8
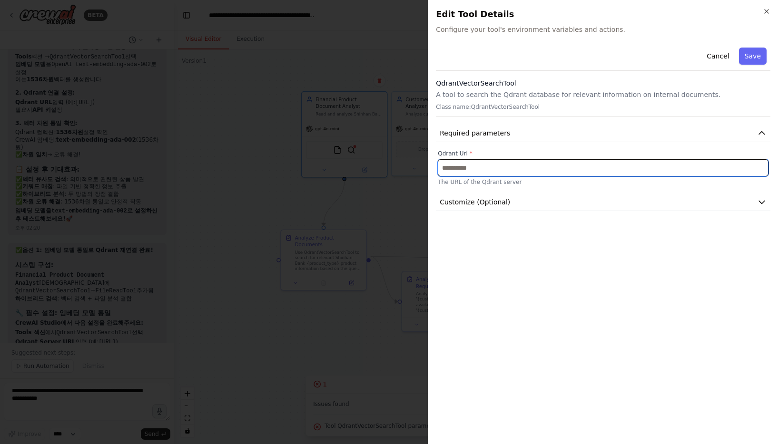
click at [482, 166] on input "text" at bounding box center [602, 167] width 330 height 17
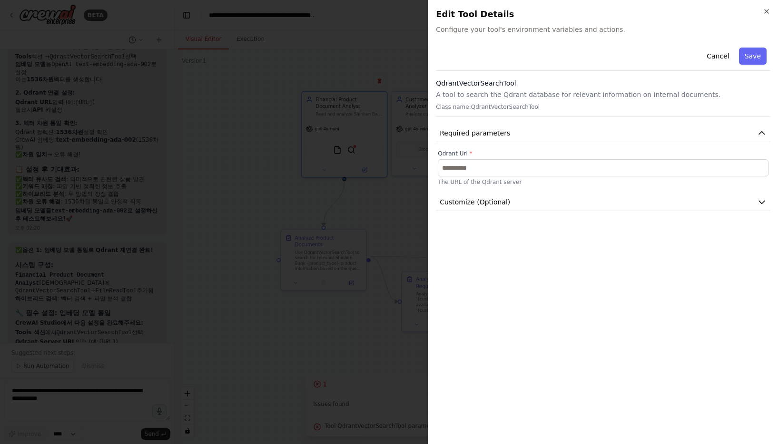
drag, startPoint x: 494, startPoint y: 156, endPoint x: 493, endPoint y: 164, distance: 8.1
click at [494, 156] on label "Qdrant Url *" at bounding box center [602, 154] width 330 height 8
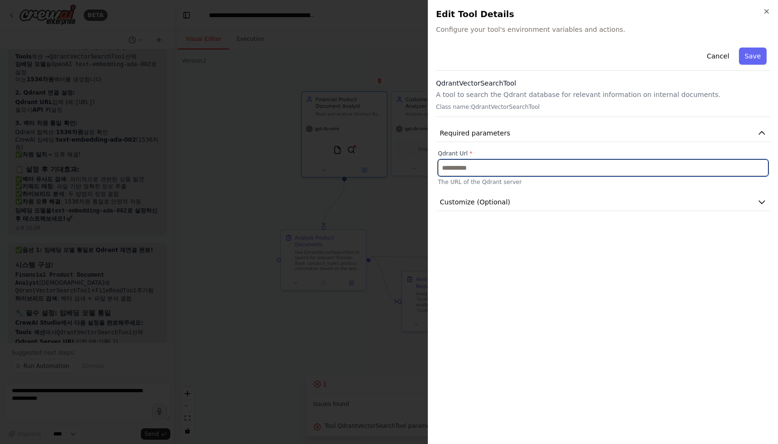
click at [493, 166] on input "text" at bounding box center [602, 167] width 330 height 17
paste input "**********"
type input "**********"
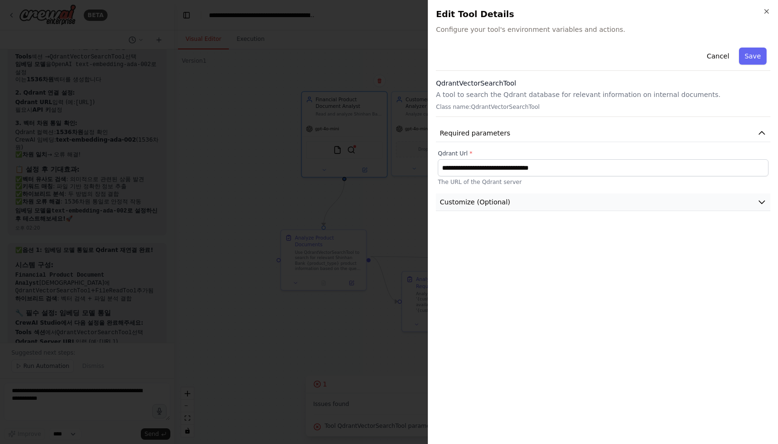
click at [498, 201] on span "Customize (Optional)" at bounding box center [474, 202] width 70 height 10
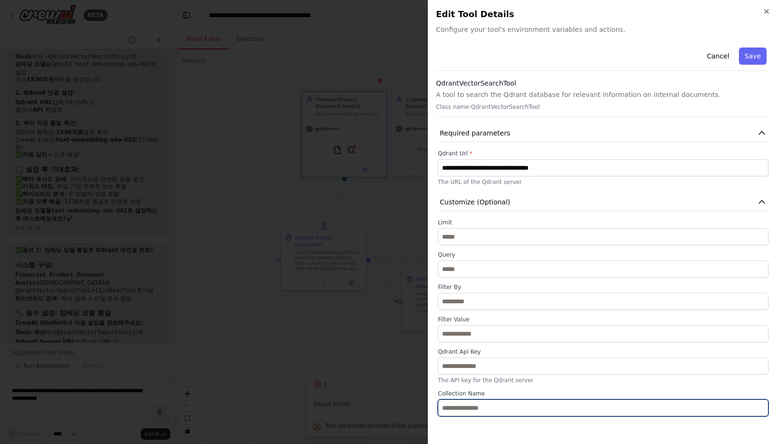
click at [482, 409] on input "text" at bounding box center [602, 407] width 330 height 17
paste input "*******"
type input "*******"
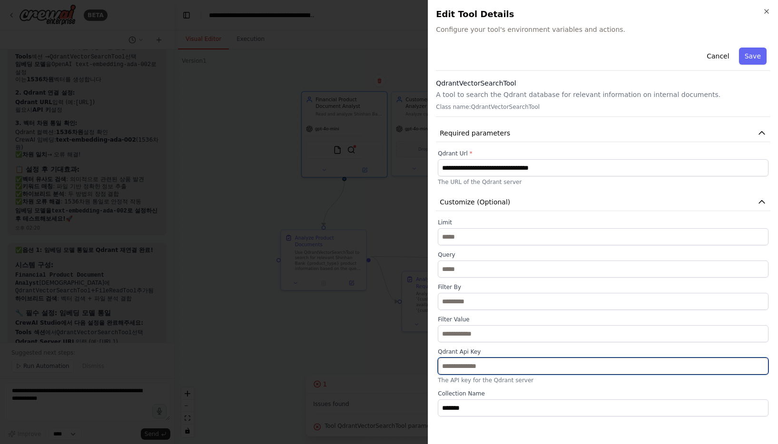
click at [482, 368] on input "text" at bounding box center [602, 366] width 330 height 17
paste input "**********"
type input "**********"
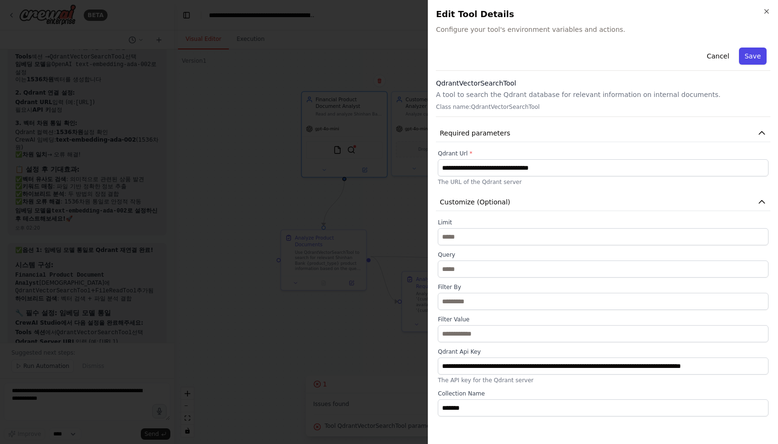
click at [748, 55] on button "Save" at bounding box center [753, 56] width 28 height 17
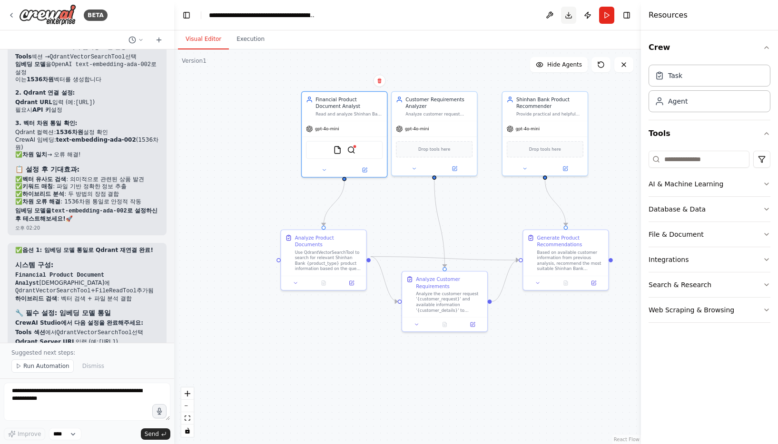
click at [566, 19] on button "Download" at bounding box center [568, 15] width 15 height 17
click at [602, 19] on button "Run" at bounding box center [606, 15] width 15 height 17
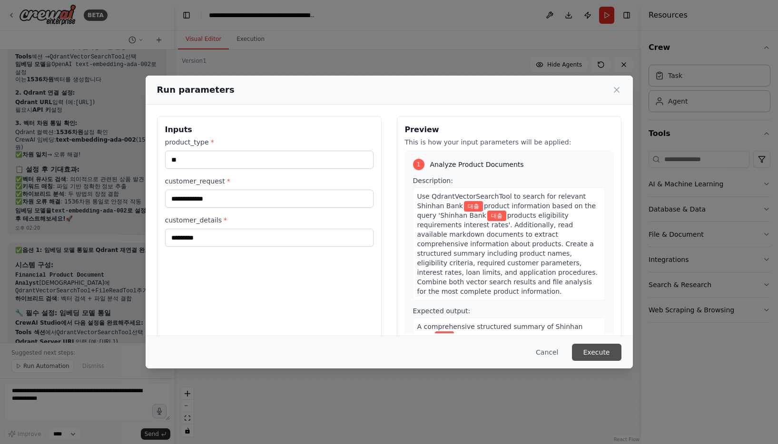
click at [600, 355] on button "Execute" at bounding box center [596, 352] width 49 height 17
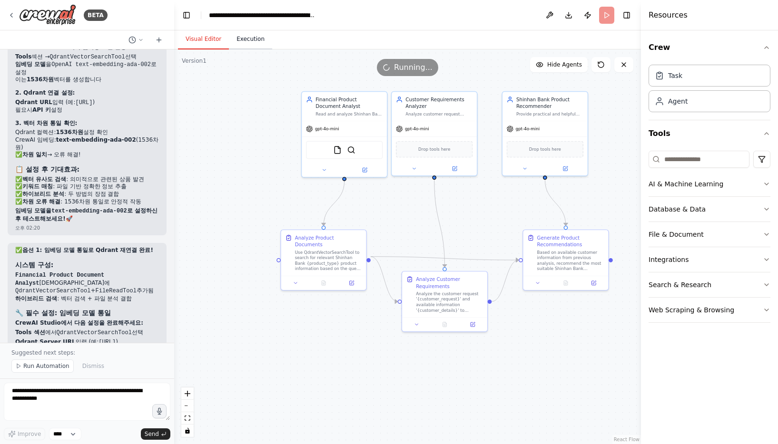
click at [250, 40] on button "Execution" at bounding box center [250, 39] width 43 height 20
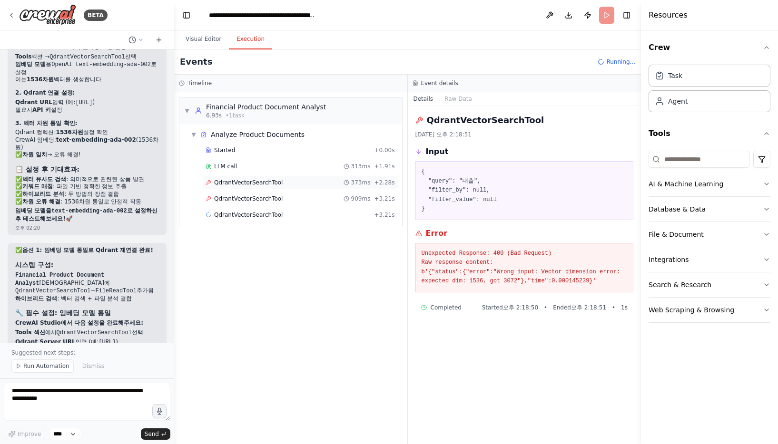
click at [257, 185] on span "QdrantVectorSearchTool" at bounding box center [248, 183] width 68 height 8
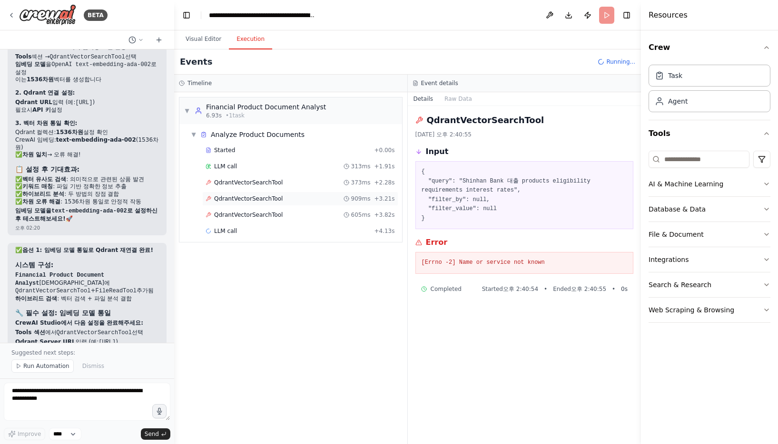
click at [253, 195] on span "QdrantVectorSearchTool" at bounding box center [248, 199] width 68 height 8
click at [195, 39] on button "Visual Editor" at bounding box center [203, 39] width 51 height 20
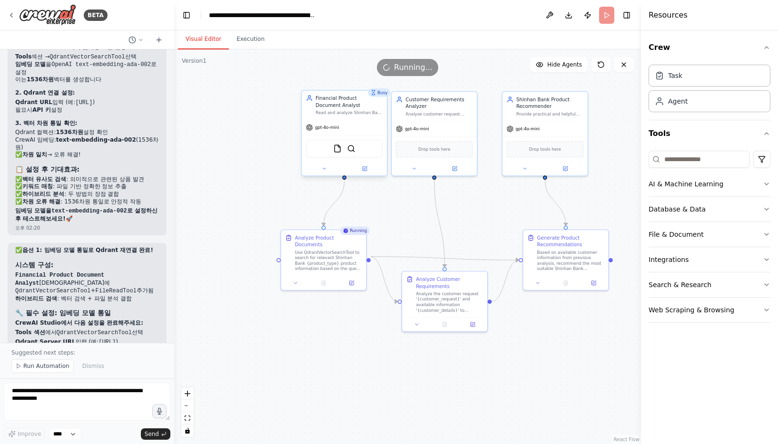
click at [356, 151] on div "FileReadTool QdrantVectorSearchTool" at bounding box center [344, 149] width 77 height 18
click at [350, 148] on img at bounding box center [351, 149] width 8 height 8
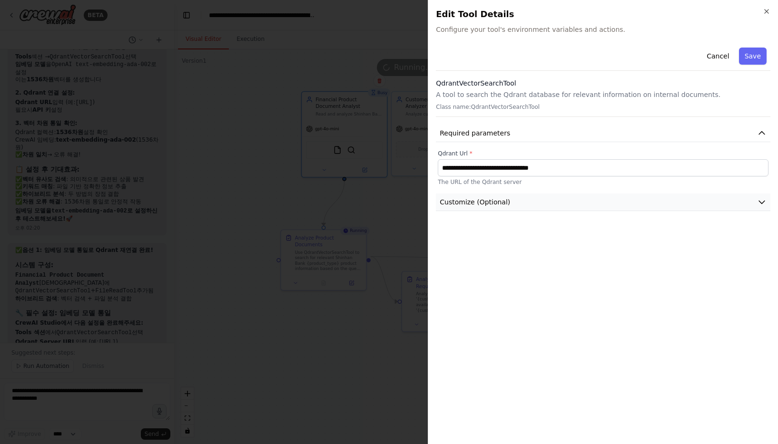
click at [518, 204] on button "Customize (Optional)" at bounding box center [603, 203] width 334 height 18
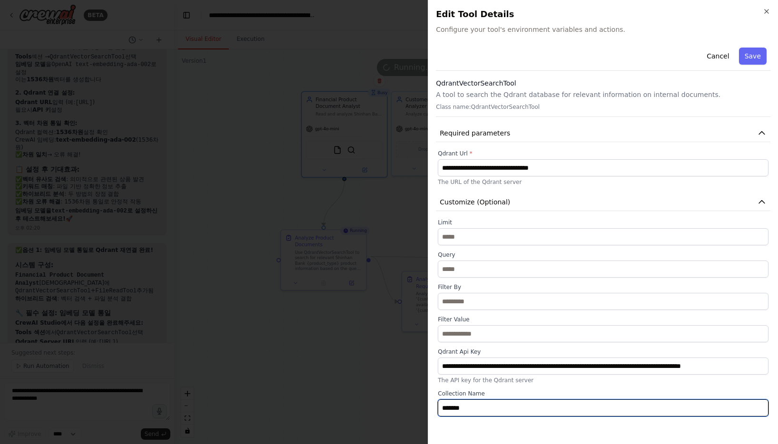
click at [478, 403] on input "*******" at bounding box center [602, 407] width 330 height 17
click at [486, 411] on input "*******" at bounding box center [602, 407] width 330 height 17
click at [480, 409] on input "*******" at bounding box center [602, 407] width 330 height 17
drag, startPoint x: 423, startPoint y: 408, endPoint x: 399, endPoint y: 404, distance: 23.7
click at [400, 404] on body "BETA Hello! I'm the CrewAI assistant. What kind of automation do you want to bu…" at bounding box center [389, 222] width 778 height 444
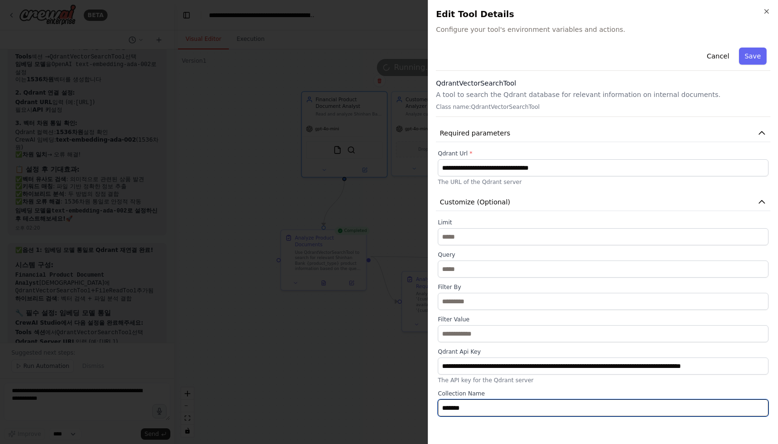
paste input "**********"
type input "**********"
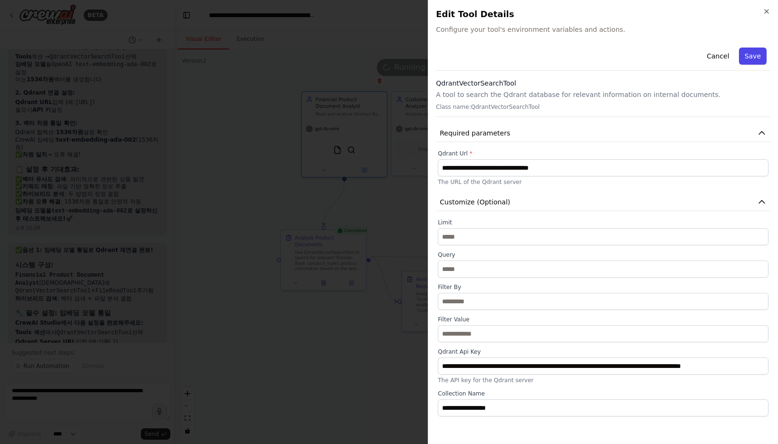
click at [747, 55] on button "Save" at bounding box center [753, 56] width 28 height 17
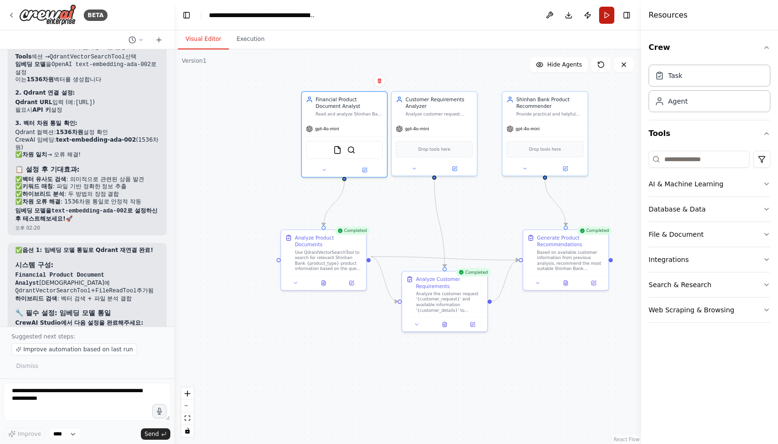
click at [602, 10] on button "Run" at bounding box center [606, 15] width 15 height 17
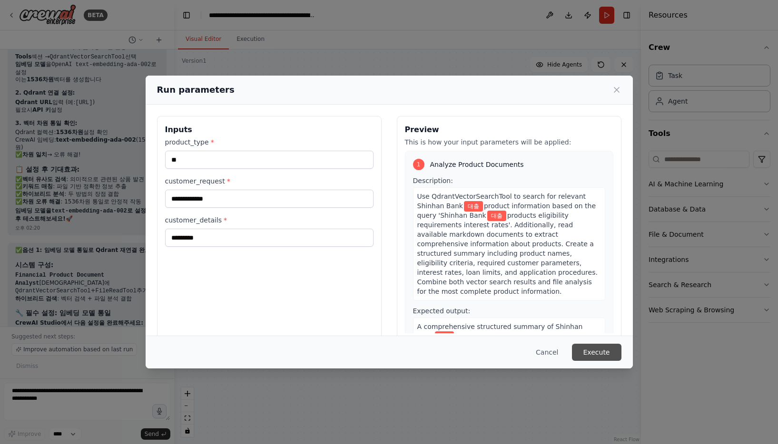
click at [596, 350] on button "Execute" at bounding box center [596, 352] width 49 height 17
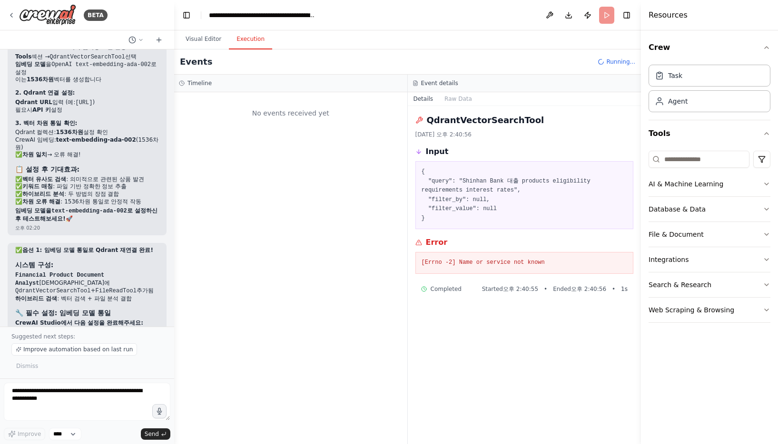
click at [248, 37] on button "Execution" at bounding box center [250, 39] width 43 height 20
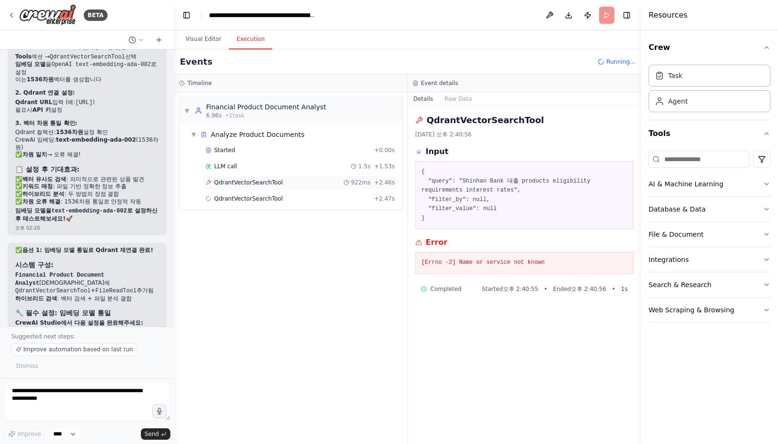
click at [270, 183] on span "QdrantVectorSearchTool" at bounding box center [248, 183] width 68 height 8
click at [267, 184] on span "QdrantVectorSearchTool" at bounding box center [248, 183] width 68 height 8
click at [261, 198] on span "QdrantVectorSearchTool" at bounding box center [248, 199] width 68 height 8
click at [259, 214] on span "QdrantVectorSearchTool" at bounding box center [248, 215] width 68 height 8
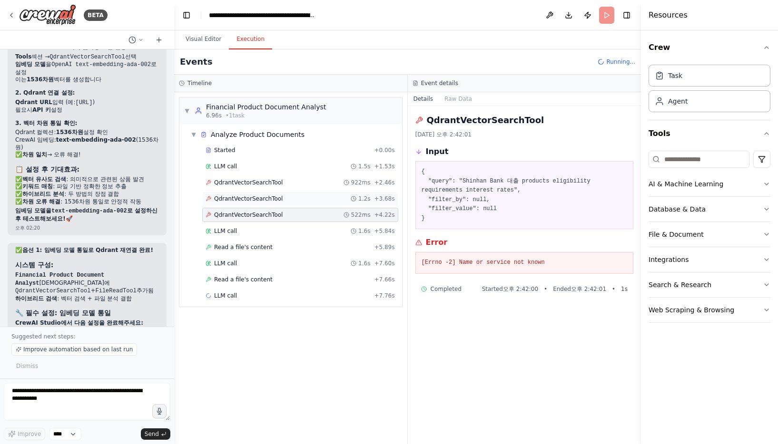
click at [260, 192] on div "QdrantVectorSearchTool 1.2s + 3.68s" at bounding box center [300, 199] width 196 height 14
click at [264, 179] on span "QdrantVectorSearchTool" at bounding box center [248, 183] width 68 height 8
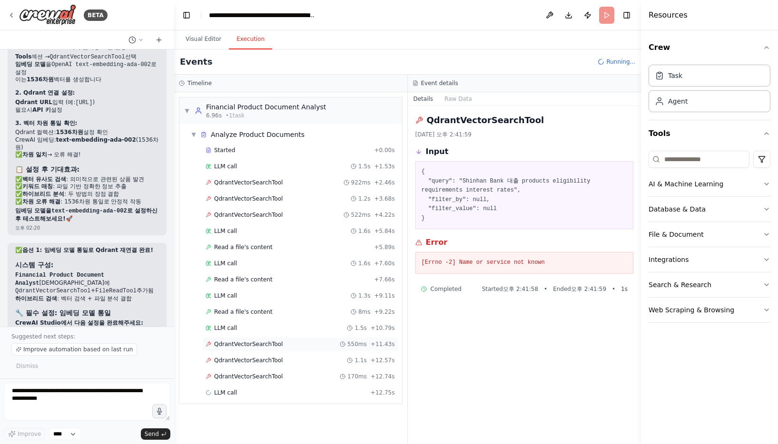
click at [252, 349] on div "QdrantVectorSearchTool 550ms + 11.43s" at bounding box center [300, 344] width 196 height 14
click at [253, 362] on span "QdrantVectorSearchTool" at bounding box center [248, 361] width 68 height 8
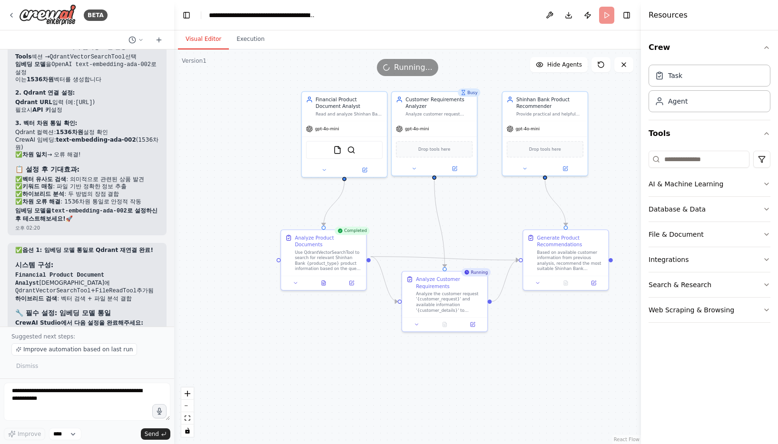
click at [207, 39] on button "Visual Editor" at bounding box center [203, 39] width 51 height 20
click at [349, 151] on img at bounding box center [351, 149] width 8 height 8
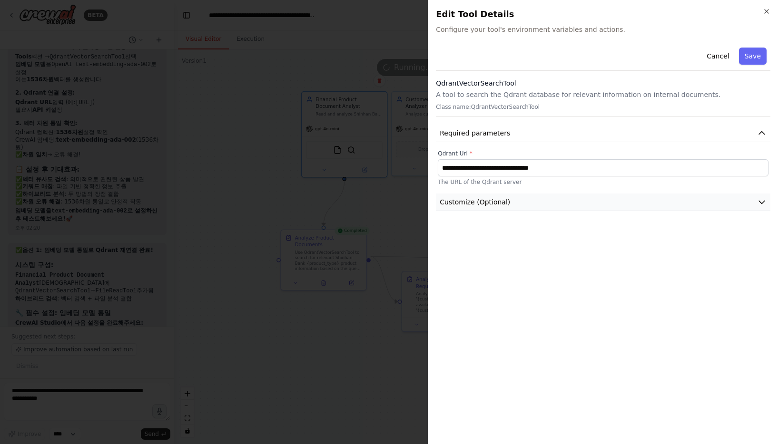
click at [529, 198] on button "Customize (Optional)" at bounding box center [603, 203] width 334 height 18
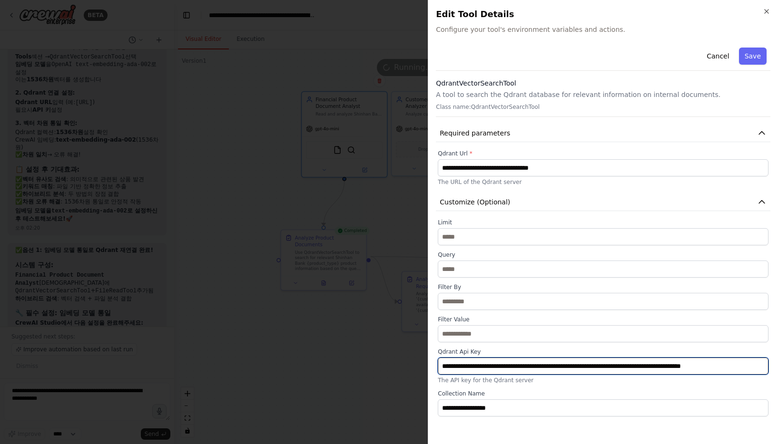
drag, startPoint x: 508, startPoint y: 364, endPoint x: 373, endPoint y: 367, distance: 135.5
click at [373, 367] on body "BETA Hello! I'm the CrewAI assistant. What kind of automation do you want to bu…" at bounding box center [389, 222] width 778 height 444
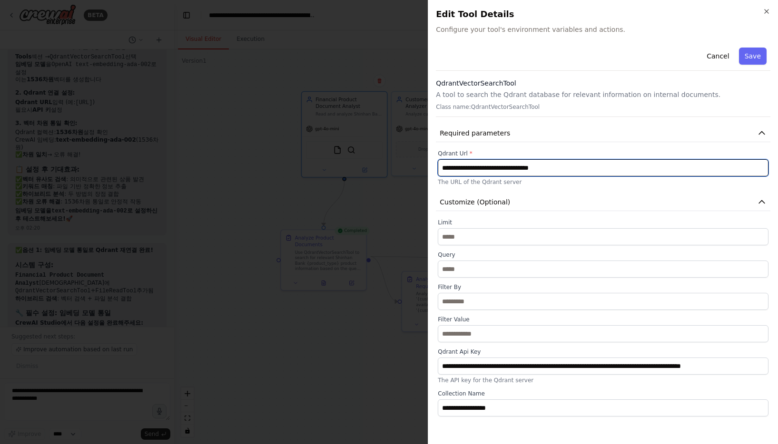
click at [580, 166] on input "**********" at bounding box center [602, 167] width 330 height 17
paste input "**********"
type input "**********"
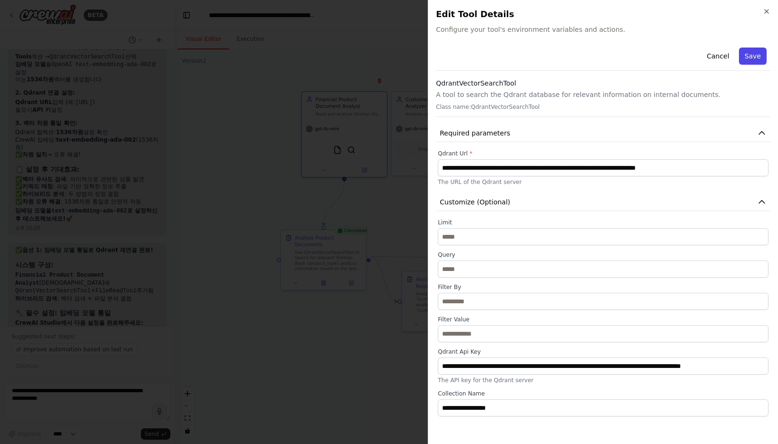
click at [755, 57] on button "Save" at bounding box center [753, 56] width 28 height 17
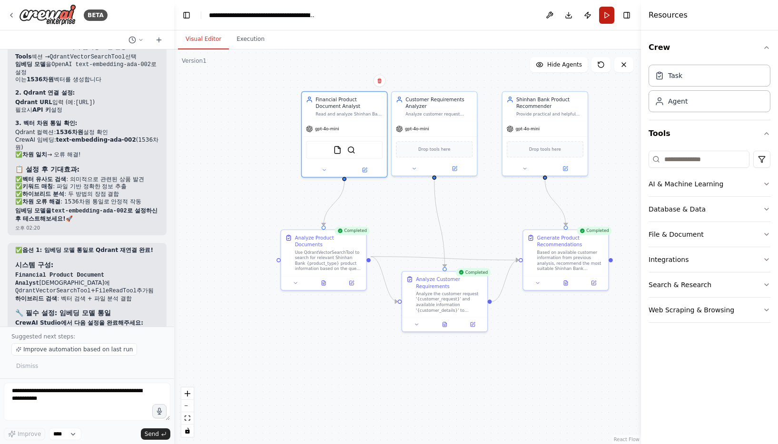
click at [607, 16] on button "Run" at bounding box center [606, 15] width 15 height 17
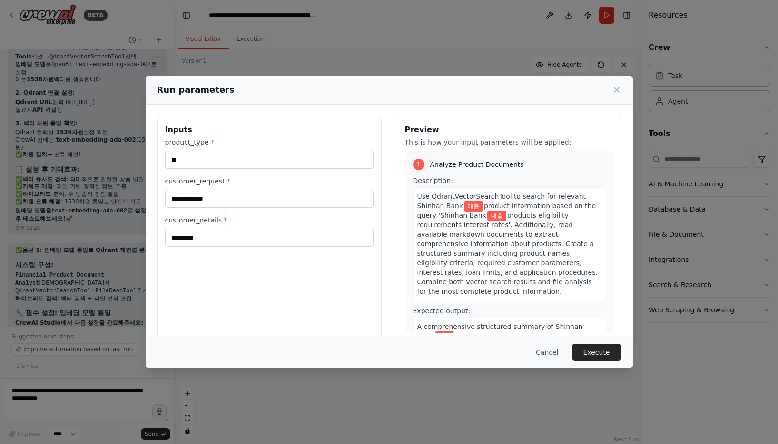
click at [592, 343] on div "Cancel Execute" at bounding box center [389, 352] width 487 height 33
click at [594, 347] on button "Execute" at bounding box center [596, 352] width 49 height 17
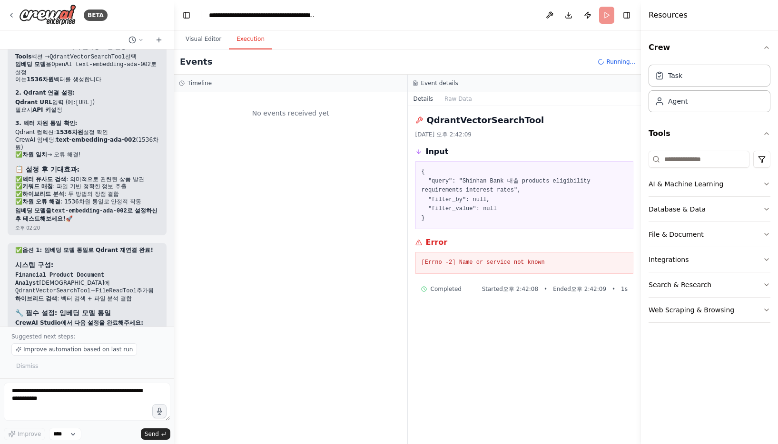
click at [249, 39] on button "Execution" at bounding box center [250, 39] width 43 height 20
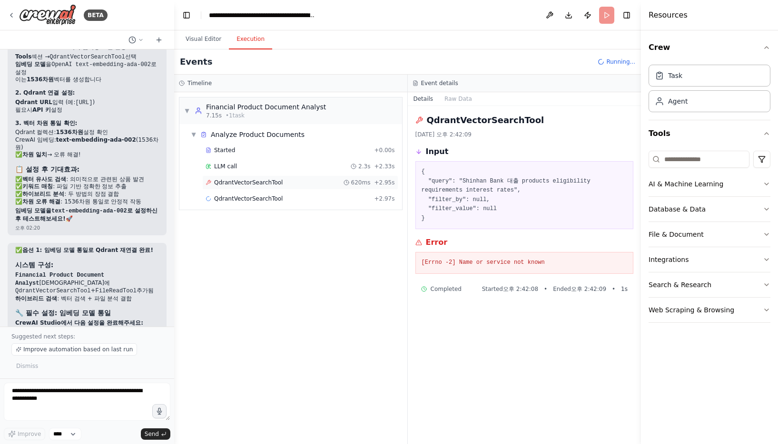
click at [263, 187] on div "QdrantVectorSearchTool 620ms + 2.95s" at bounding box center [300, 182] width 196 height 14
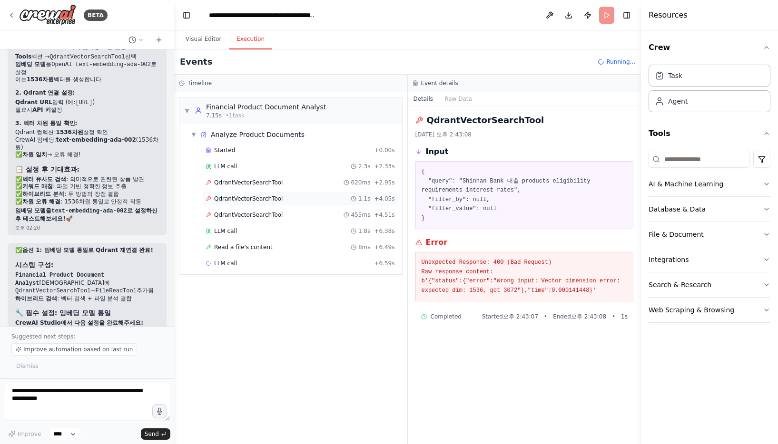
click at [264, 198] on span "QdrantVectorSearchTool" at bounding box center [248, 199] width 68 height 8
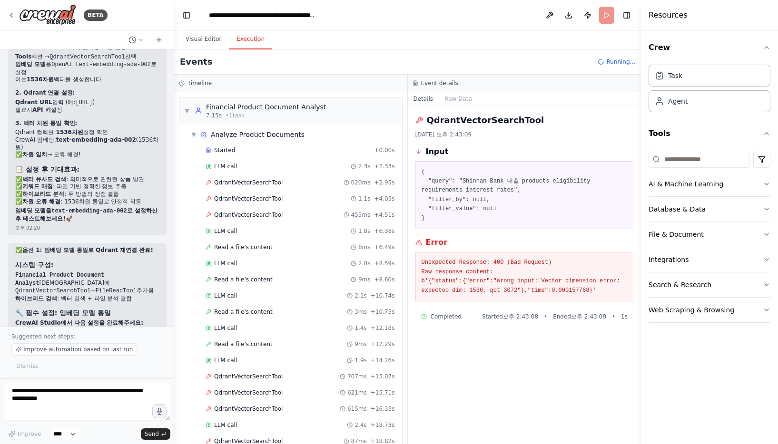
scroll to position [8087, 0]
